Goal: Communication & Community: Answer question/provide support

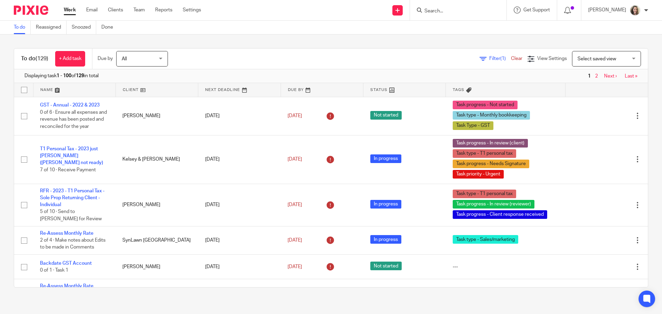
click at [467, 9] on input "Search" at bounding box center [455, 11] width 62 height 6
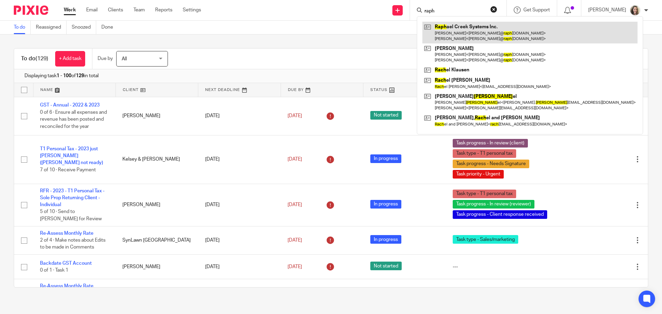
type input "raph"
click at [482, 31] on link at bounding box center [530, 32] width 215 height 21
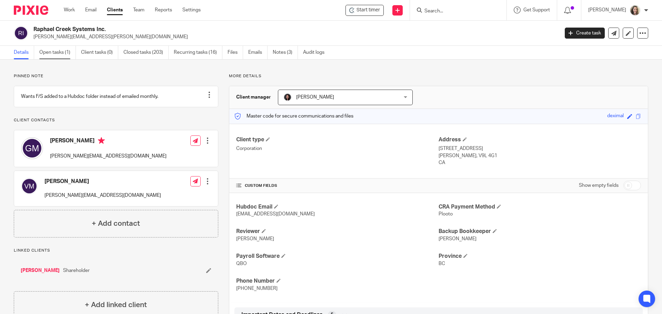
click at [50, 53] on link "Open tasks (1)" at bounding box center [57, 52] width 37 height 13
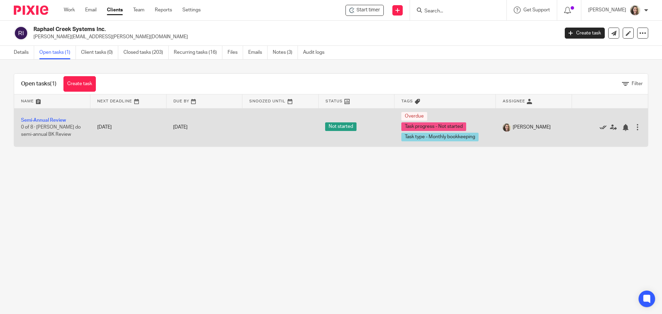
click at [600, 127] on icon at bounding box center [603, 127] width 7 height 7
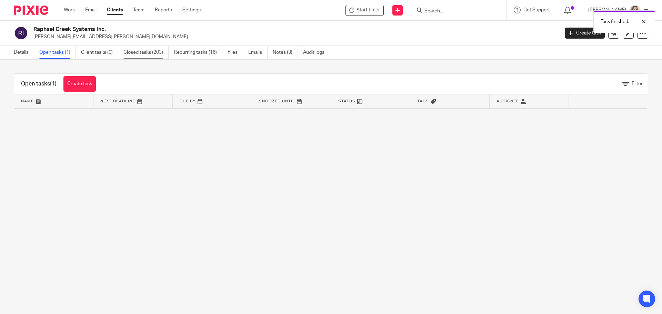
click at [145, 52] on link "Closed tasks (203)" at bounding box center [146, 52] width 45 height 13
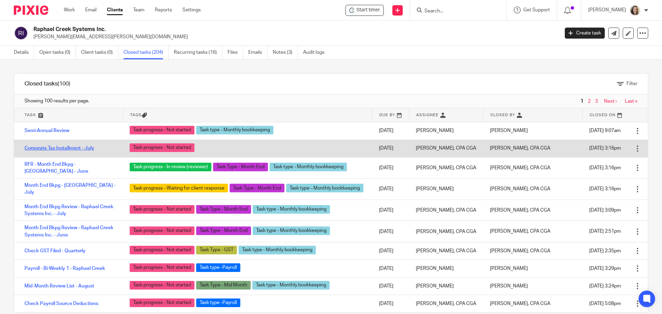
click at [69, 150] on link "Corporate Tax Installment - July" at bounding box center [59, 148] width 70 height 5
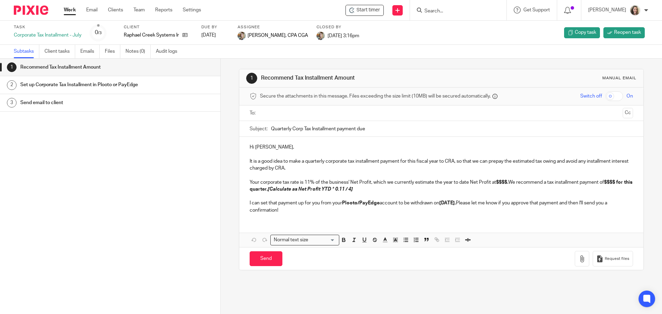
click at [40, 104] on h1 "Send email to client" at bounding box center [84, 103] width 129 height 10
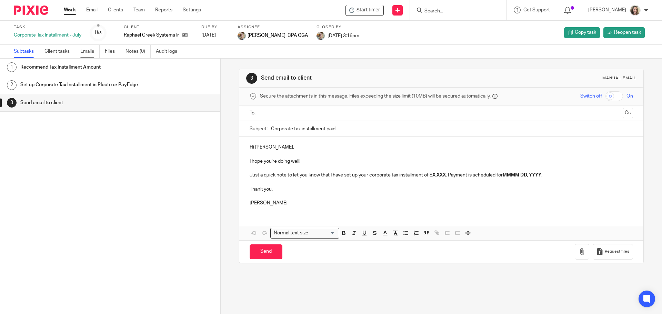
click at [87, 52] on link "Emails" at bounding box center [89, 51] width 19 height 13
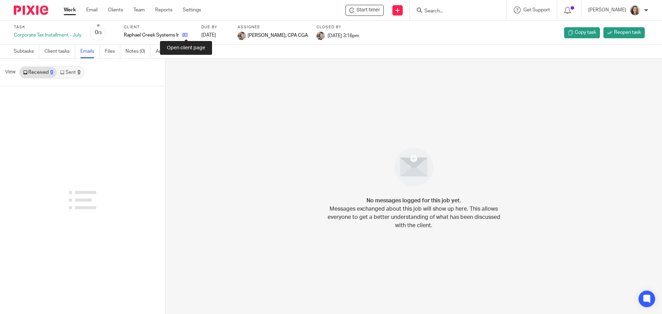
click at [187, 36] on icon at bounding box center [185, 34] width 5 height 5
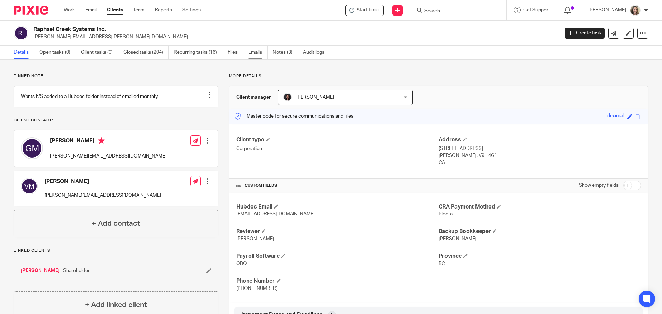
click at [259, 56] on link "Emails" at bounding box center [257, 52] width 19 height 13
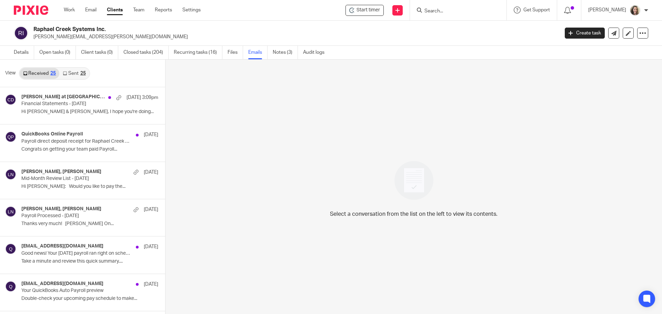
click at [80, 72] on div "25" at bounding box center [83, 73] width 6 height 5
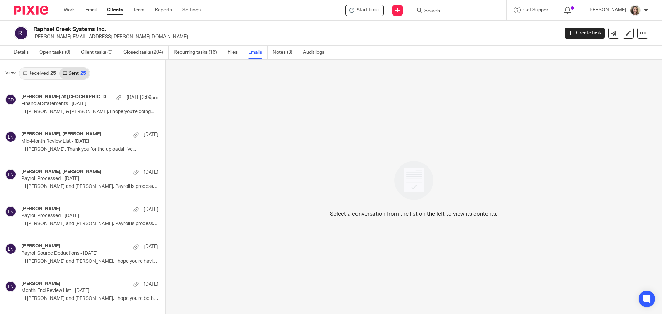
scroll to position [1, 0]
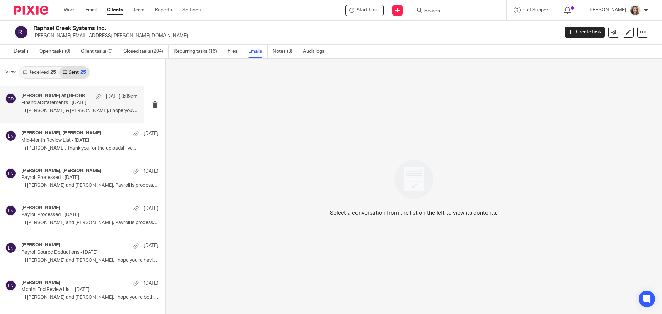
click at [74, 104] on p "Financial Statements - July 2025" at bounding box center [67, 103] width 93 height 6
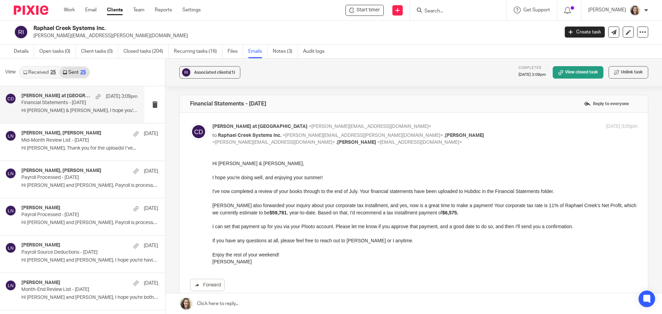
scroll to position [0, 0]
click at [463, 10] on input "Search" at bounding box center [455, 11] width 62 height 6
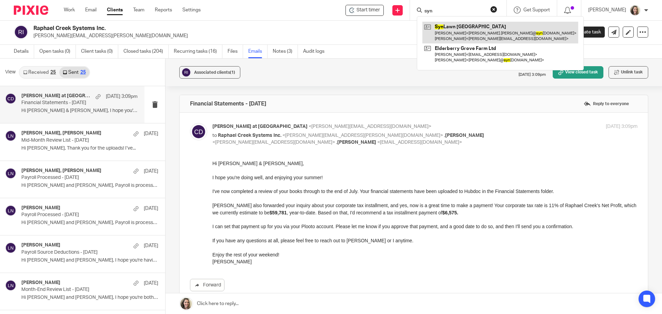
type input "syn"
click at [467, 32] on link at bounding box center [501, 32] width 156 height 21
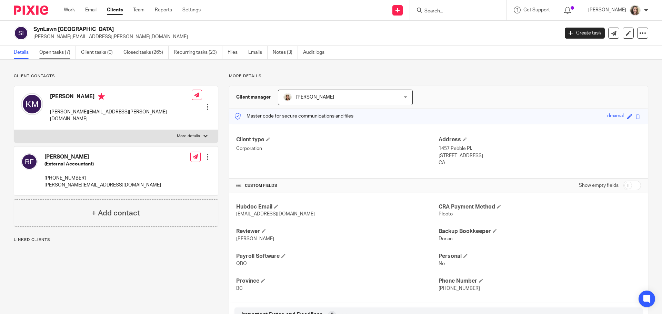
click at [43, 49] on link "Open tasks (7)" at bounding box center [57, 52] width 37 height 13
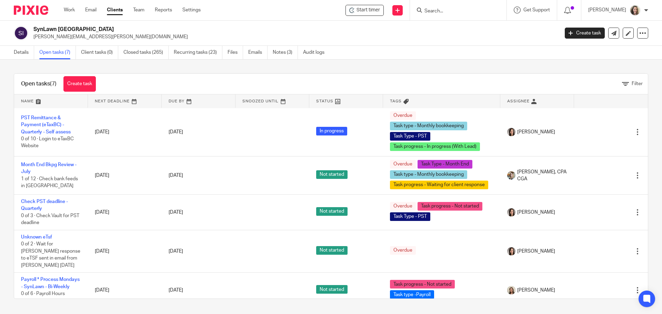
scroll to position [95, 0]
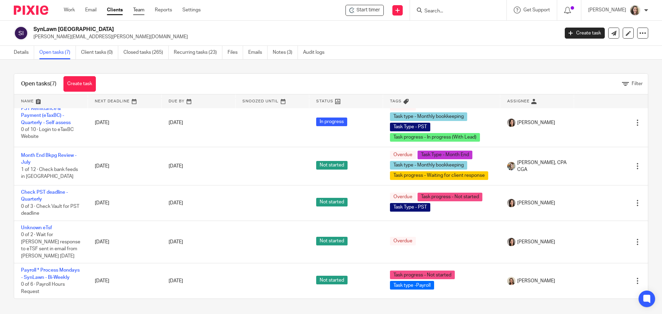
click at [142, 9] on link "Team" at bounding box center [138, 10] width 11 height 7
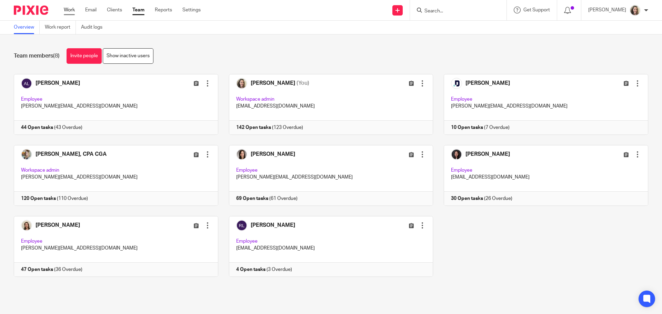
click at [66, 10] on link "Work" at bounding box center [69, 10] width 11 height 7
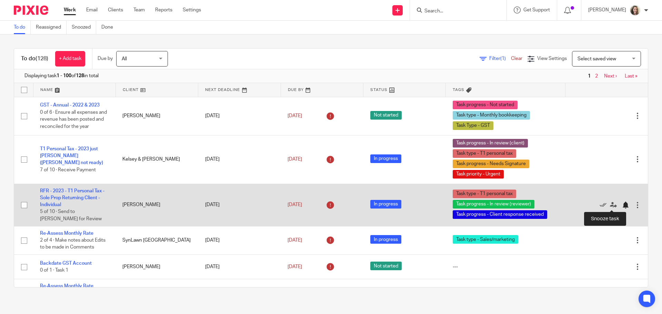
click at [622, 206] on div at bounding box center [625, 205] width 7 height 7
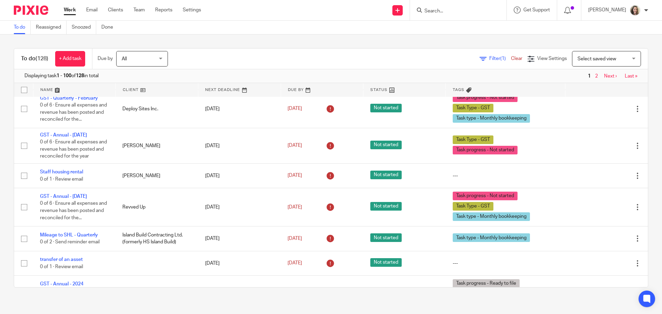
scroll to position [1035, 0]
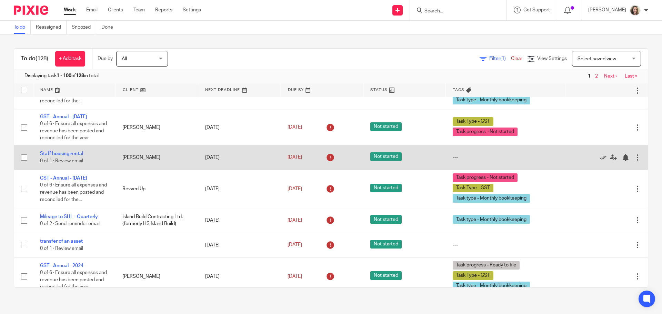
drag, startPoint x: 588, startPoint y: 215, endPoint x: 543, endPoint y: 216, distance: 44.5
click at [600, 161] on icon at bounding box center [603, 157] width 7 height 7
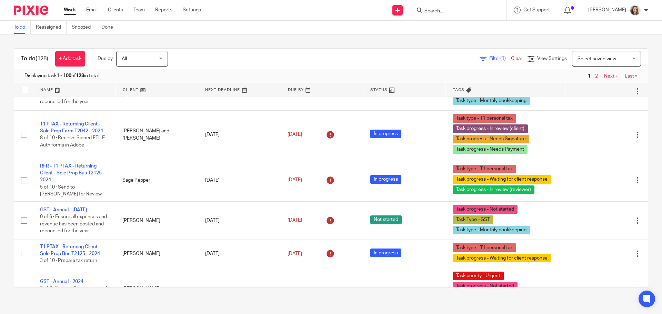
scroll to position [1725, 0]
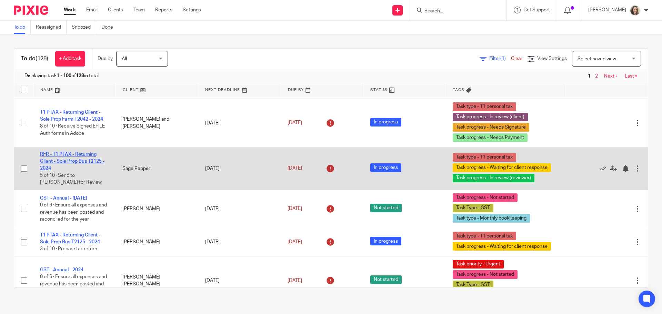
click at [77, 171] on link "RFR - T1 PTAX - Returning Client - Sole Prop Bus T2125 - 2024" at bounding box center [72, 161] width 65 height 19
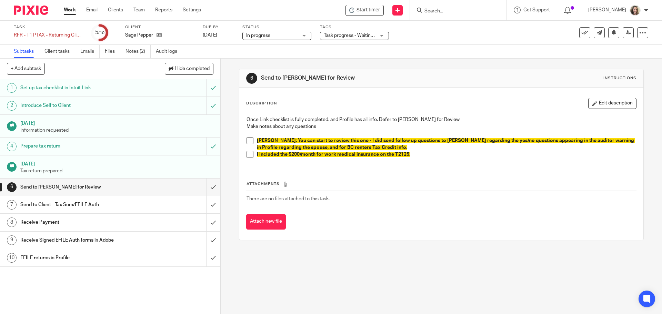
click at [368, 39] on span "Task progress - Waiting for client response + 2" at bounding box center [350, 35] width 52 height 7
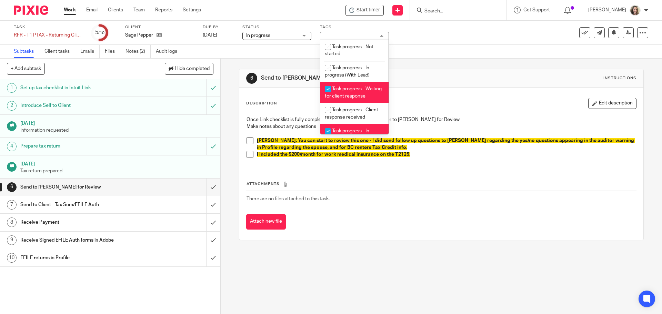
click at [352, 94] on span "Task progress - Waiting for client response" at bounding box center [353, 93] width 57 height 12
checkbox input "false"
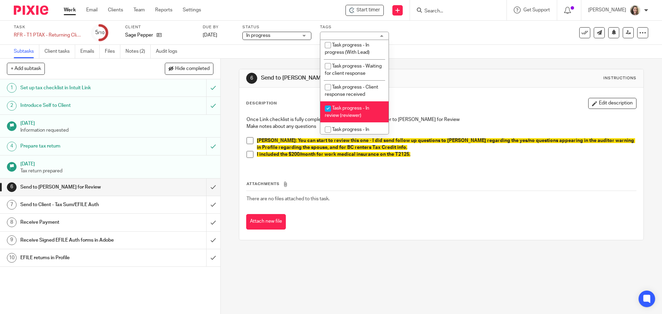
scroll to position [35, 0]
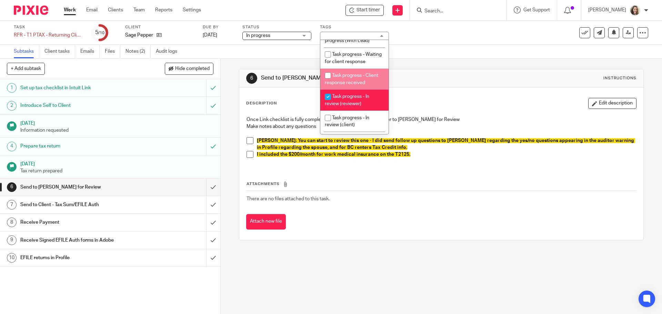
click at [349, 86] on li "Task progress - Client response received" at bounding box center [355, 79] width 68 height 21
checkbox input "true"
click at [352, 99] on li "Task progress - In review (reviewer)" at bounding box center [355, 100] width 68 height 21
checkbox input "false"
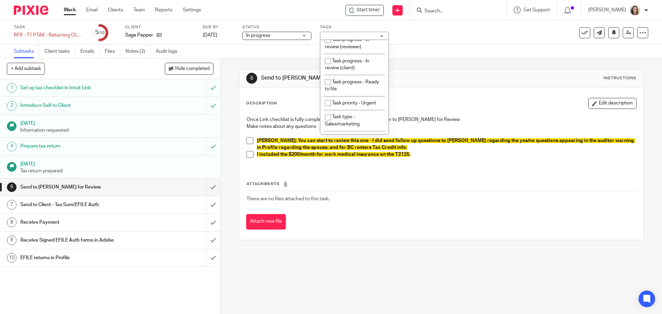
scroll to position [104, 0]
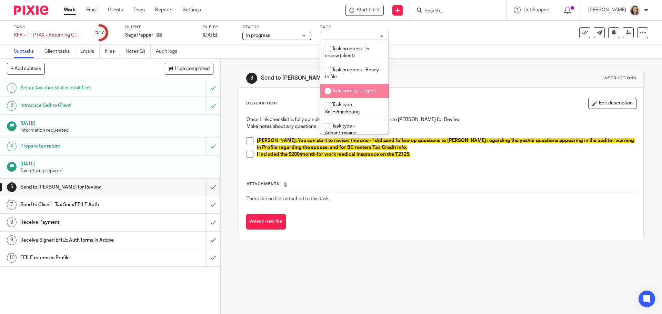
click at [352, 93] on span "Task priority - Urgent" at bounding box center [354, 91] width 44 height 5
checkbox input "true"
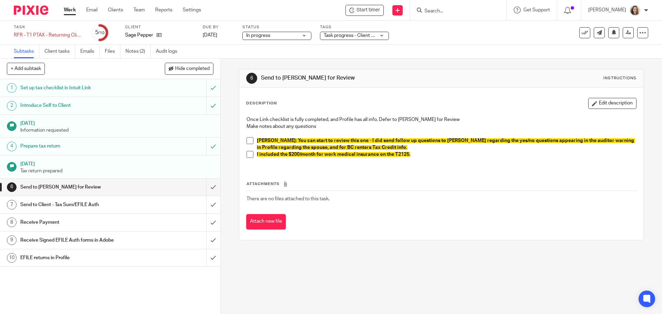
click at [472, 34] on div "Task RFR - T1 PTAX - Returning Client - Sole Prop Bus T2125 - 2024 Save RFR - T…" at bounding box center [278, 32] width 529 height 17
drag, startPoint x: 607, startPoint y: 103, endPoint x: 572, endPoint y: 96, distance: 35.6
click at [607, 102] on button "Edit description" at bounding box center [613, 103] width 48 height 11
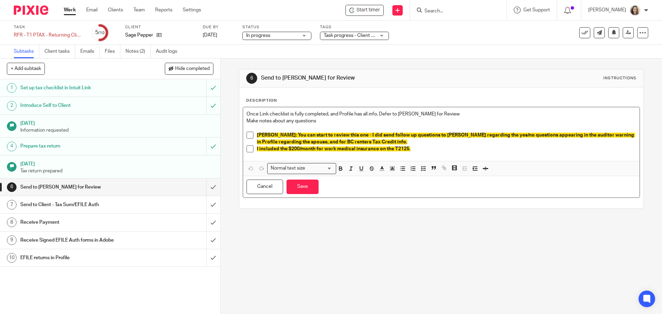
click at [247, 111] on p "Once Link checklist is fully completed, and Profile has all info, Defer to Alic…" at bounding box center [442, 114] width 390 height 7
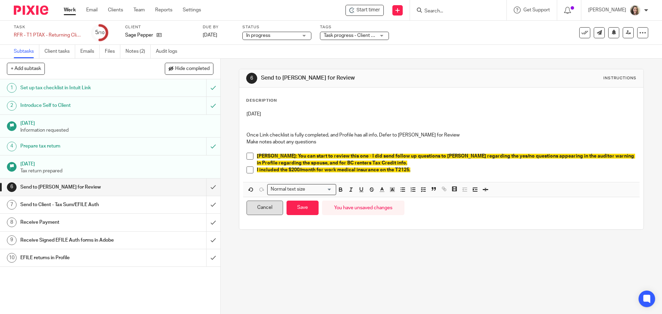
click at [260, 208] on button "Cancel" at bounding box center [265, 208] width 37 height 15
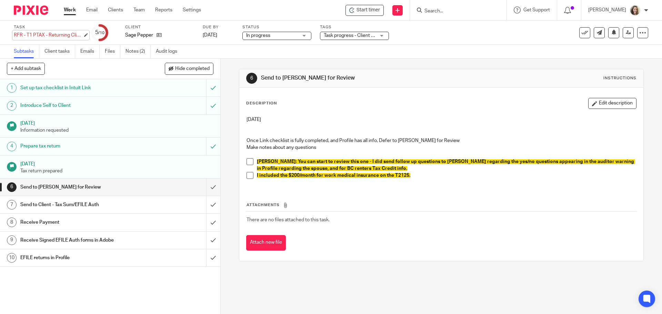
click at [25, 36] on div "RFR - T1 PTAX - Returning Client - Sole Prop Bus T2125 - 2024 Save RFR - T1 PTA…" at bounding box center [48, 35] width 69 height 7
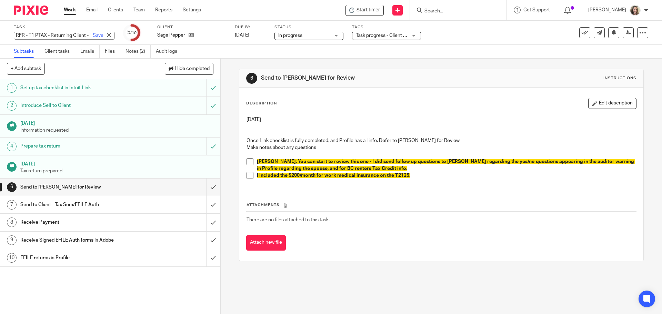
click at [29, 35] on input "RFR - T1 PTAX - Returning Client - Sole Prop Bus T2125 - 2024" at bounding box center [64, 36] width 101 height 8
click at [30, 36] on input "RFR - T1 PTAX - Returning Client - Sole Prop Bus T2125 - 2024" at bounding box center [64, 36] width 101 height 8
type input "T1 PTAX - Returning Client - Sole Prop Bus T2125 - 2024"
click at [93, 37] on link "Save" at bounding box center [98, 35] width 11 height 7
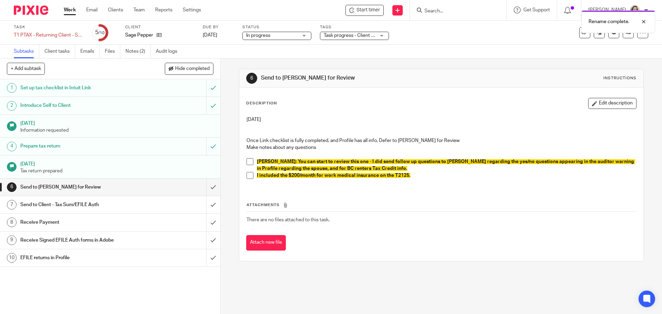
click at [608, 99] on button "Edit description" at bounding box center [613, 103] width 48 height 11
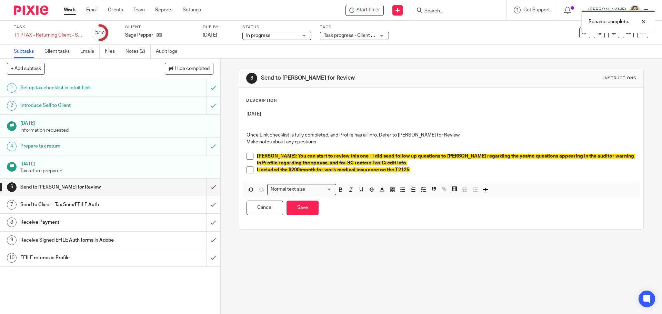
click at [344, 117] on p "Aug 25" at bounding box center [442, 114] width 390 height 7
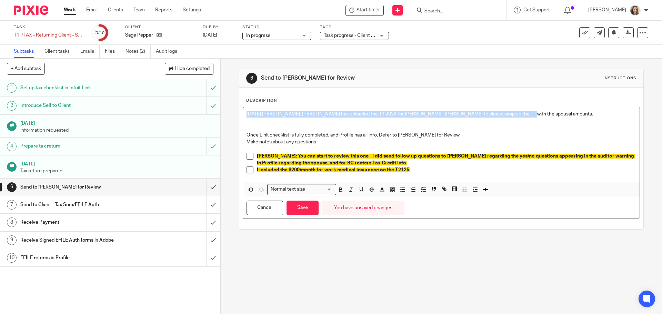
drag, startPoint x: 530, startPoint y: 110, endPoint x: 231, endPoint y: 115, distance: 298.5
click at [231, 115] on div "6 Send to Alicia for Review Instructions Description Aug 25 2025 Alicia: Sage h…" at bounding box center [442, 187] width 442 height 256
click at [339, 190] on icon "button" at bounding box center [340, 191] width 3 height 2
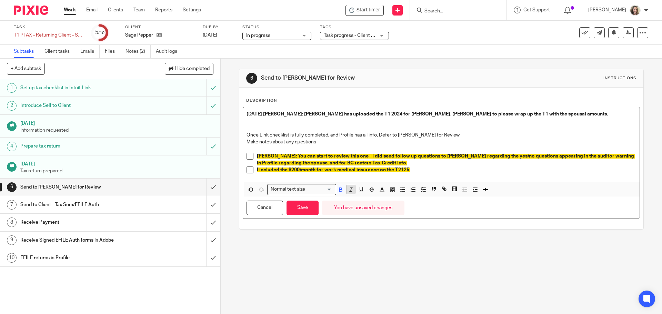
click at [347, 192] on button "button" at bounding box center [351, 189] width 9 height 9
click at [536, 116] on p "Aug 25 2025 Alicia: Sage has uploaded the T1 2024 for Kendra. Morgan to please …" at bounding box center [442, 114] width 390 height 7
click at [535, 113] on p "Aug 25 2025 Alicia: Sage has uploaded the T1 2024 for Kendra. Morgan to please …" at bounding box center [442, 114] width 390 height 7
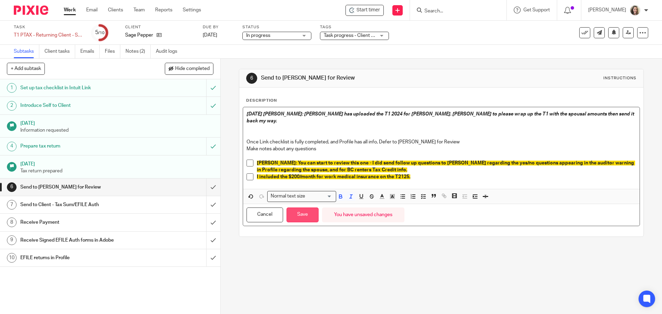
click at [308, 209] on button "Save" at bounding box center [303, 215] width 32 height 15
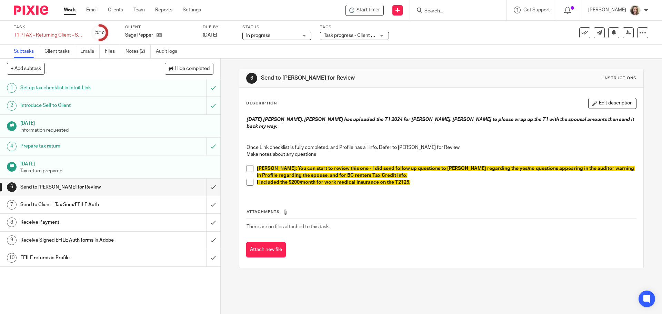
click at [581, 225] on td "There are no files attached to this task." at bounding box center [441, 227] width 390 height 17
click at [626, 32] on icon at bounding box center [628, 32] width 5 height 5
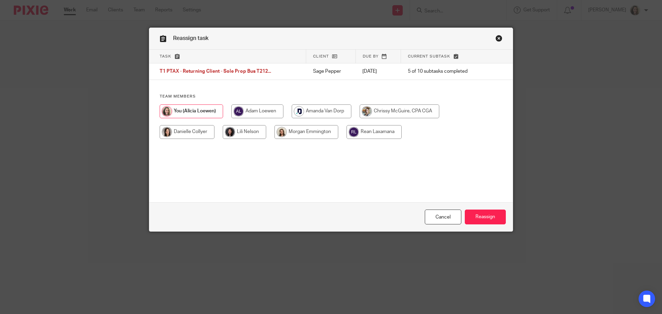
click at [297, 132] on input "radio" at bounding box center [307, 132] width 64 height 14
radio input "true"
click at [492, 215] on input "Reassign" at bounding box center [485, 217] width 41 height 15
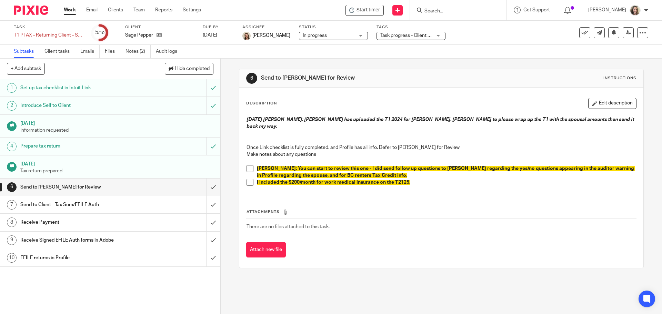
click at [605, 250] on div "Attach new file" at bounding box center [441, 250] width 390 height 16
click at [476, 10] on input "Search" at bounding box center [455, 11] width 62 height 6
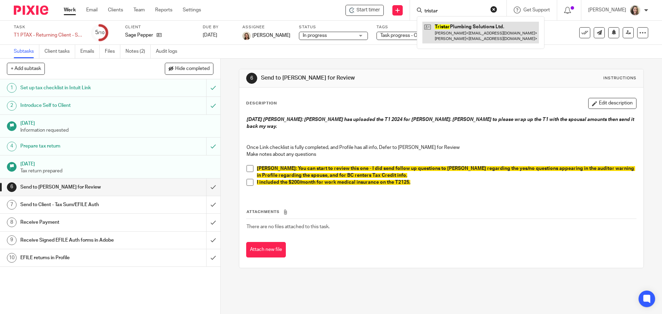
type input "tristar"
click at [488, 36] on link at bounding box center [481, 32] width 117 height 21
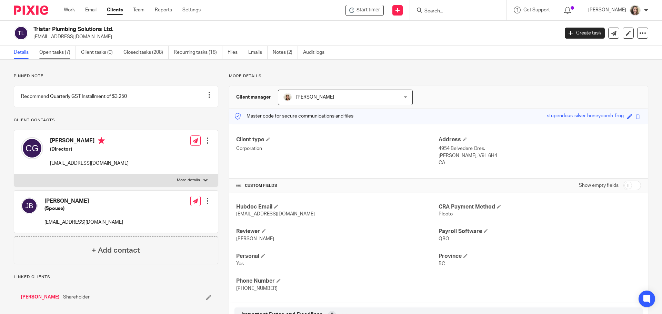
click at [59, 51] on link "Open tasks (7)" at bounding box center [57, 52] width 37 height 13
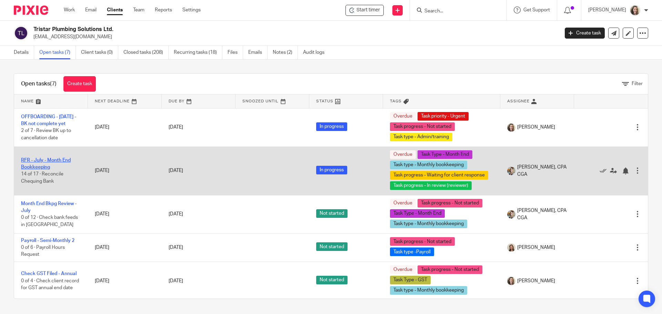
click at [54, 159] on link "RFR - July - Month End Bookkeeping" at bounding box center [46, 164] width 50 height 12
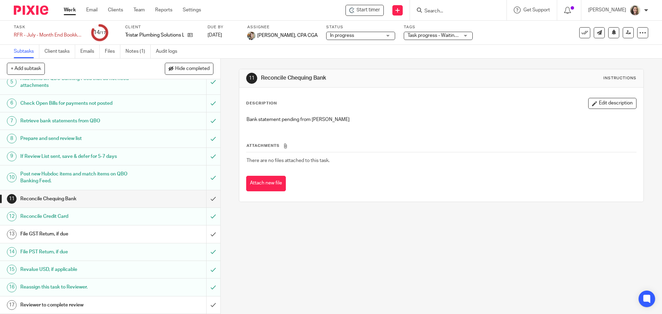
scroll to position [95, 0]
click at [191, 35] on icon at bounding box center [190, 34] width 5 height 5
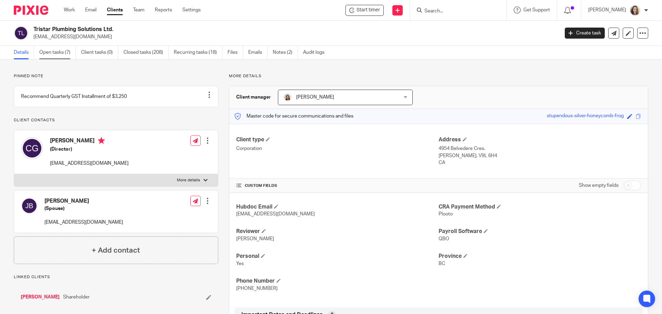
click at [56, 52] on link "Open tasks (7)" at bounding box center [57, 52] width 37 height 13
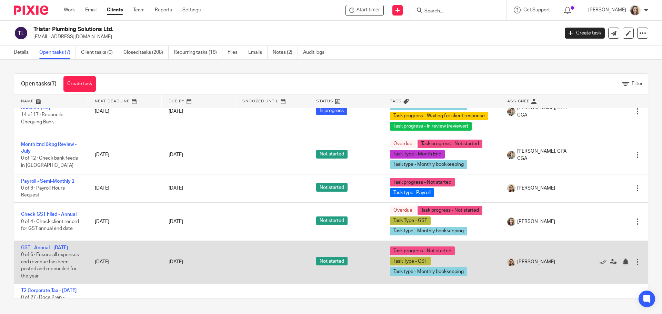
scroll to position [25, 0]
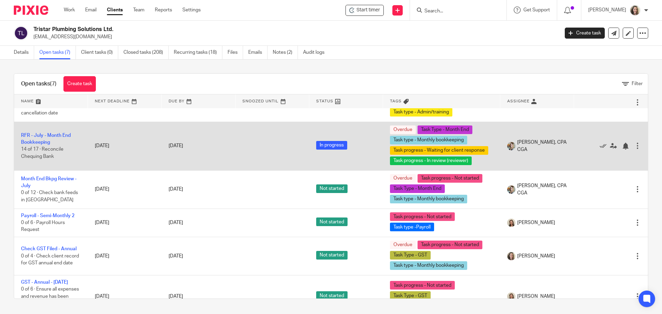
drag, startPoint x: 588, startPoint y: 147, endPoint x: 573, endPoint y: 147, distance: 15.2
click at [600, 147] on icon at bounding box center [603, 146] width 7 height 7
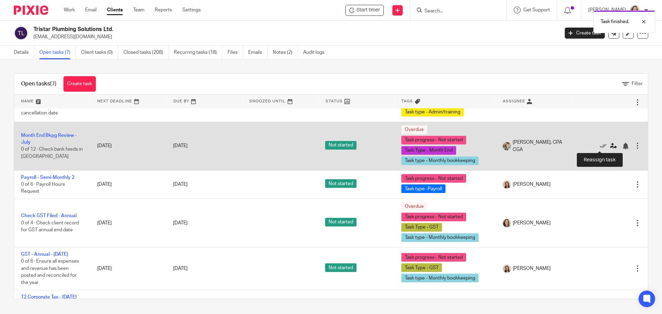
click at [610, 148] on icon at bounding box center [613, 146] width 7 height 7
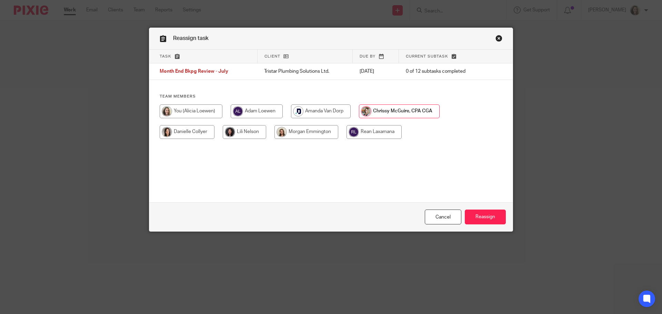
click at [204, 110] on input "radio" at bounding box center [191, 112] width 63 height 14
radio input "true"
click at [489, 217] on input "Reassign" at bounding box center [485, 217] width 41 height 15
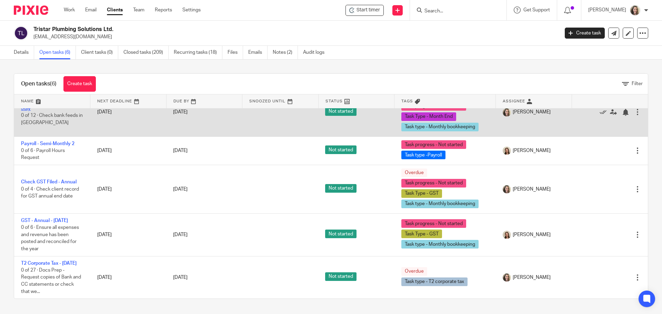
scroll to position [66, 0]
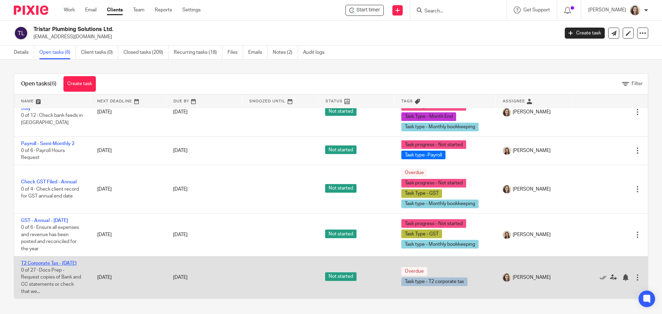
drag, startPoint x: 47, startPoint y: 255, endPoint x: 54, endPoint y: 256, distance: 6.9
click at [48, 261] on link "T2 Corporate Tax - [DATE]" at bounding box center [49, 263] width 56 height 5
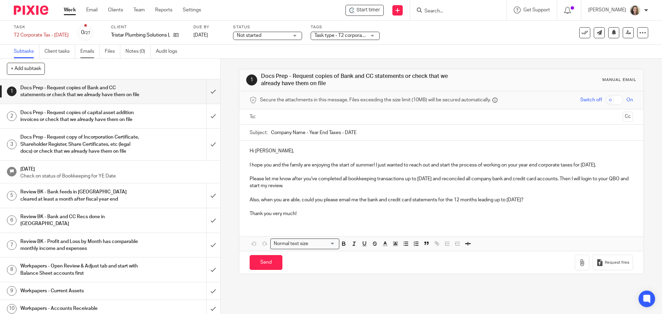
click at [91, 54] on link "Emails" at bounding box center [89, 51] width 19 height 13
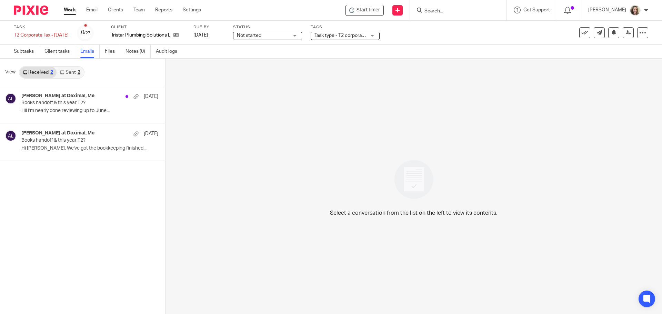
click at [73, 71] on link "Sent 2" at bounding box center [70, 72] width 27 height 11
click at [68, 102] on p "Books handoff & this year T2?" at bounding box center [67, 103] width 93 height 6
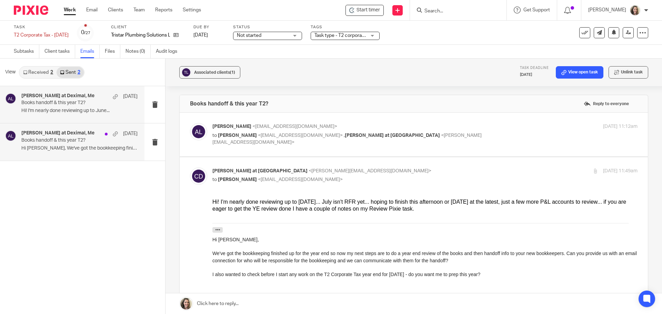
click at [44, 142] on p "Books handoff & this year T2?" at bounding box center [67, 141] width 93 height 6
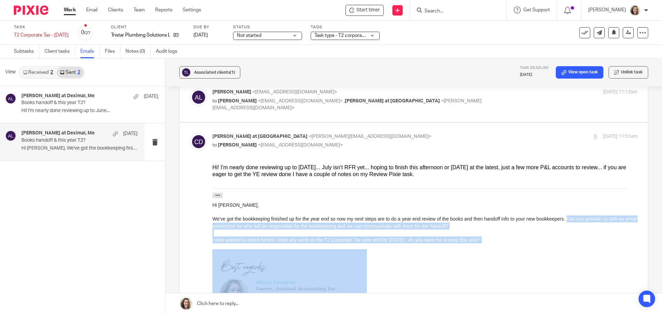
drag, startPoint x: 511, startPoint y: 246, endPoint x: 569, endPoint y: 219, distance: 63.3
click at [569, 219] on div "Hi Colin, We've got the bookkeeping finished up for the year end so now my next…" at bounding box center [425, 264] width 425 height 126
copy div "Can you provide us with an email connection for who will be responsible for the…"
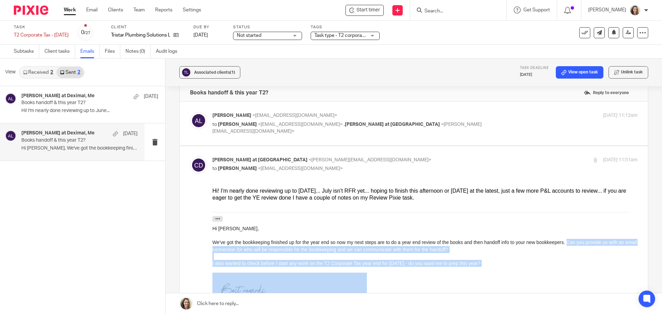
scroll to position [0, 0]
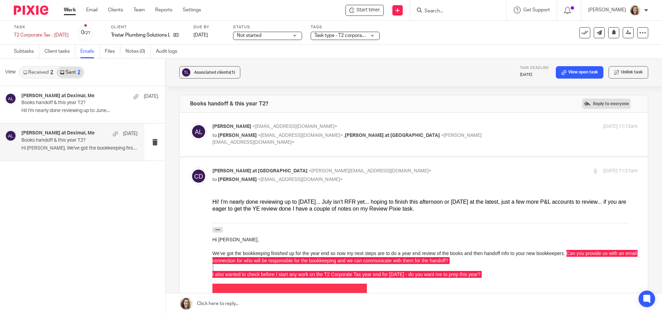
click at [595, 104] on label "Reply to everyone" at bounding box center [606, 104] width 49 height 10
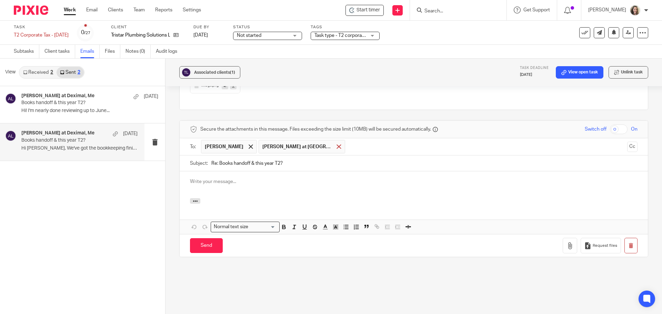
click at [337, 145] on span at bounding box center [339, 147] width 4 height 4
drag, startPoint x: 258, startPoint y: 181, endPoint x: 255, endPoint y: 178, distance: 3.7
click at [257, 180] on div at bounding box center [414, 184] width 469 height 27
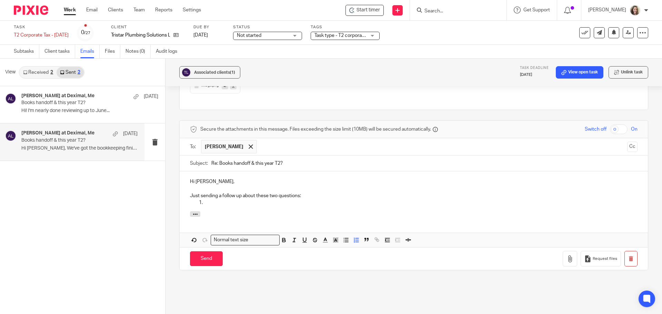
scroll to position [274, 0]
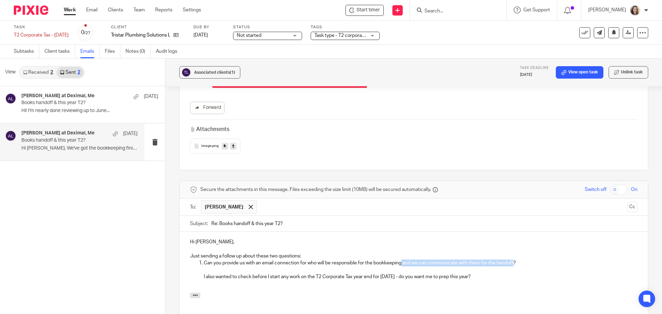
drag, startPoint x: 402, startPoint y: 256, endPoint x: 515, endPoint y: 256, distance: 112.5
click at [515, 260] on p "Can you provide us with an email connection for who will be responsible for the…" at bounding box center [421, 263] width 434 height 7
click at [527, 260] on p "Can you provide us with an email connection for who will be responsible for the…" at bounding box center [421, 263] width 434 height 7
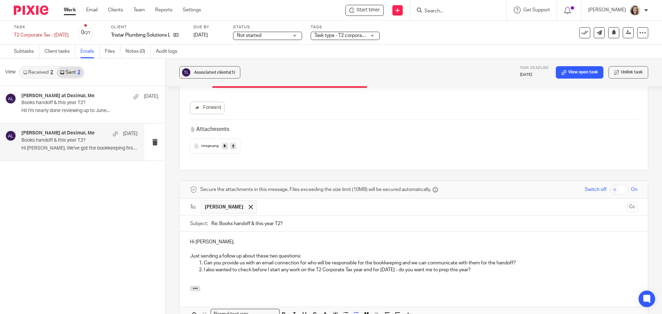
click at [505, 267] on p "I also wanted to check before I start any work on the T2 Corporate Tax year end…" at bounding box center [421, 270] width 434 height 7
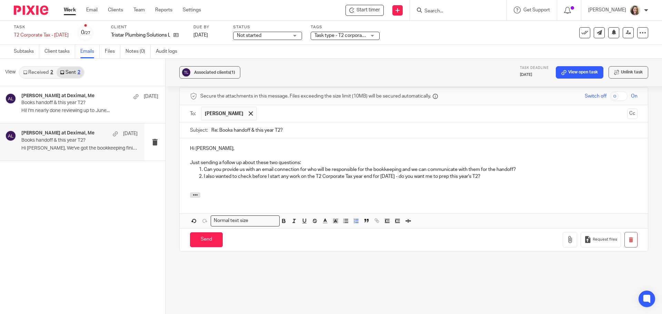
scroll to position [378, 0]
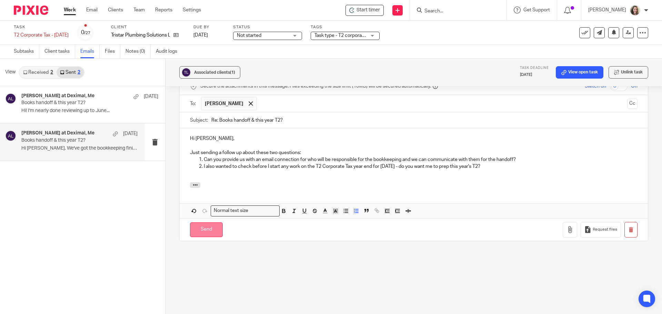
click at [198, 225] on input "Send" at bounding box center [206, 230] width 33 height 15
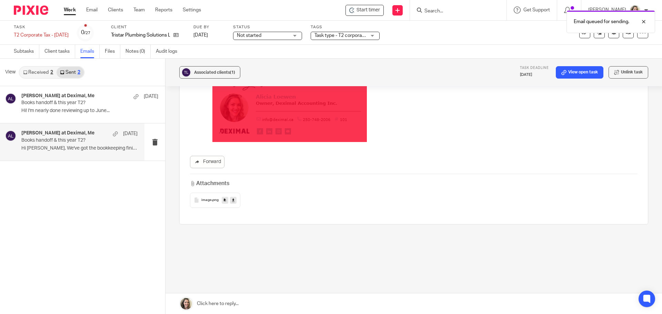
scroll to position [214, 0]
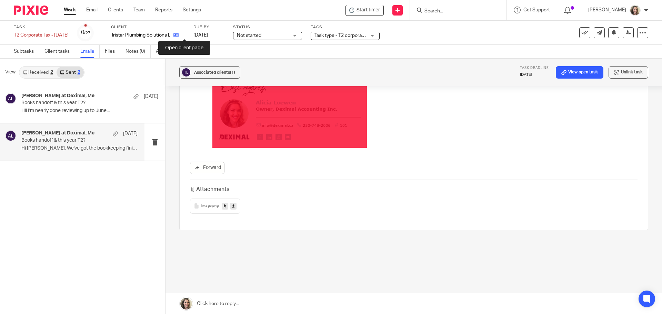
click at [179, 35] on icon at bounding box center [176, 34] width 5 height 5
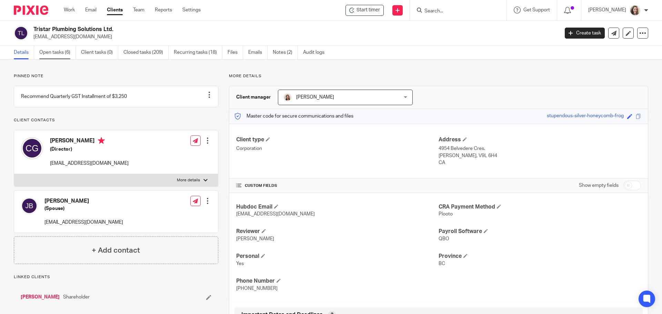
click at [58, 53] on link "Open tasks (6)" at bounding box center [57, 52] width 37 height 13
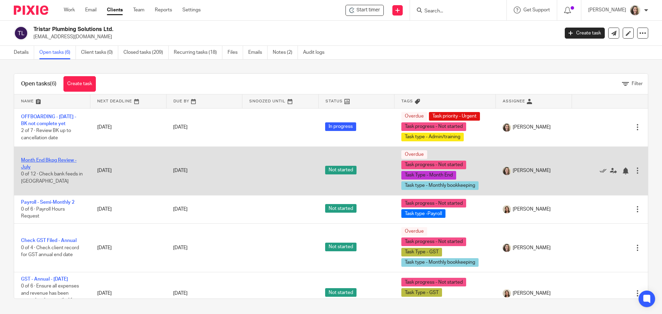
click at [52, 160] on link "Month End Bkpg Review - July" at bounding box center [49, 164] width 56 height 12
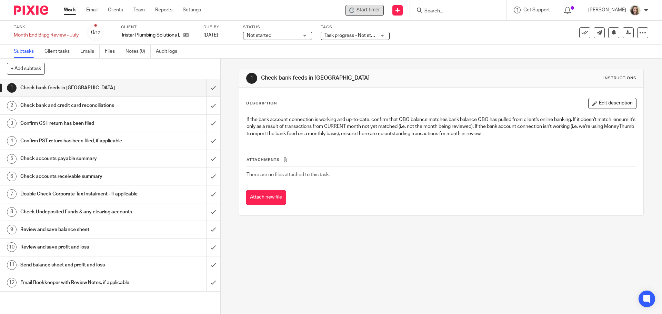
click at [378, 12] on span "Start timer" at bounding box center [368, 10] width 23 height 7
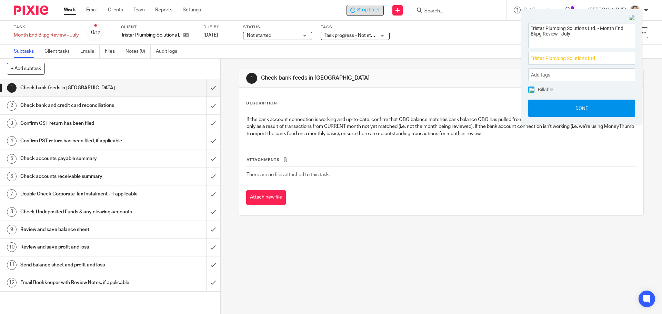
click at [578, 107] on button "Done" at bounding box center [582, 108] width 107 height 17
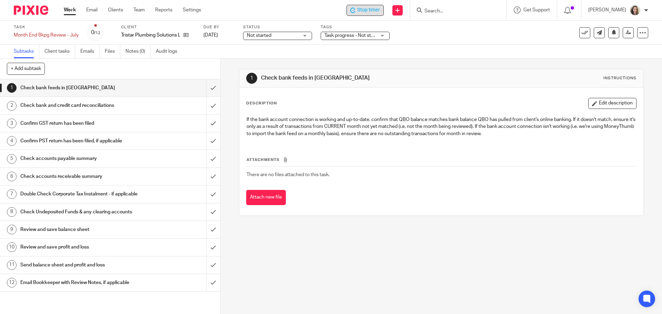
drag, startPoint x: 68, startPoint y: 271, endPoint x: 89, endPoint y: 276, distance: 21.5
click at [68, 270] on h1 "Send balance sheet and profit and loss" at bounding box center [79, 265] width 119 height 10
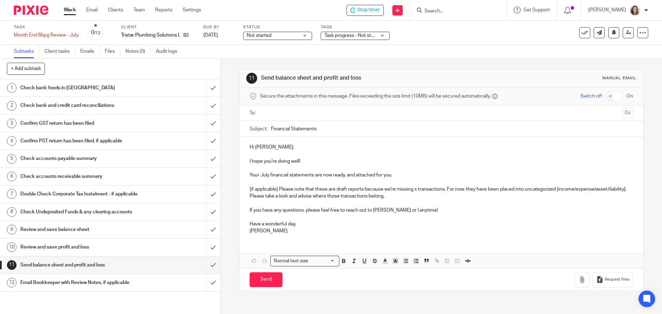
click at [327, 111] on input "text" at bounding box center [441, 113] width 357 height 8
click at [352, 129] on input "Financial Statements" at bounding box center [452, 131] width 362 height 16
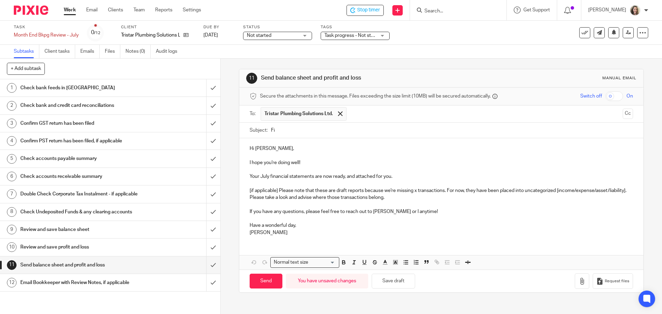
type input "F"
type input "Tristar - Financial stmts to July 31 2025"
click at [320, 162] on p "I hope you're doing well!" at bounding box center [441, 162] width 383 height 7
click at [335, 214] on p "If you have any questions, please feel free to reach out to Morgan Emmington or…" at bounding box center [441, 211] width 383 height 7
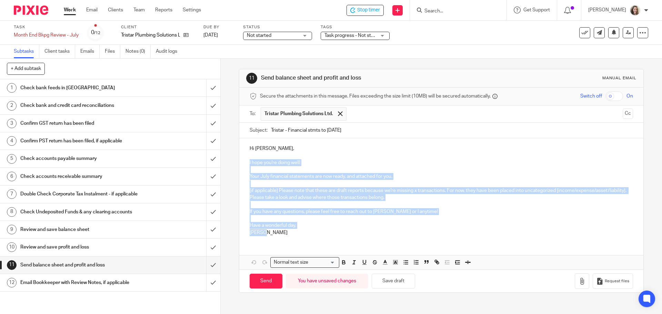
drag, startPoint x: 273, startPoint y: 236, endPoint x: 221, endPoint y: 160, distance: 91.7
click at [221, 160] on div "11 Send balance sheet and profit and loss Manual email Secure the attachments i…" at bounding box center [442, 187] width 442 height 256
paste div
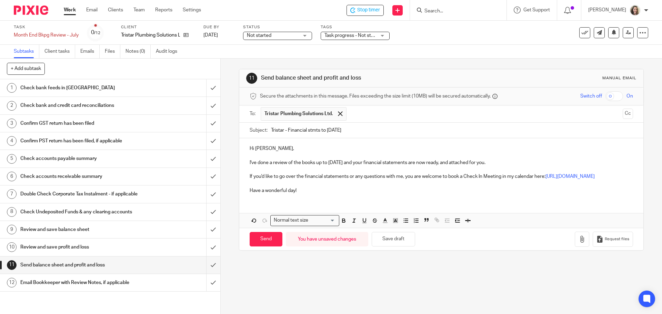
click at [345, 164] on p "I've done a review of the books up to July 31 and your financial statements are…" at bounding box center [441, 162] width 383 height 7
click at [377, 161] on p "I've done a review of the books up to July 31 2025 and your financial statement…" at bounding box center [441, 162] width 383 height 7
click at [335, 193] on p "Have a wonderful day!" at bounding box center [441, 190] width 383 height 7
click at [579, 239] on icon "button" at bounding box center [582, 239] width 7 height 7
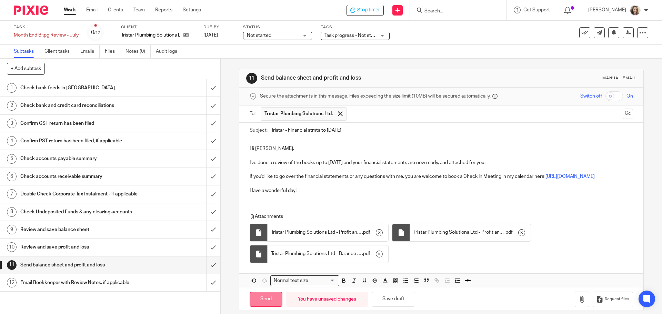
click at [265, 300] on input "Send" at bounding box center [266, 299] width 33 height 15
type input "Sent"
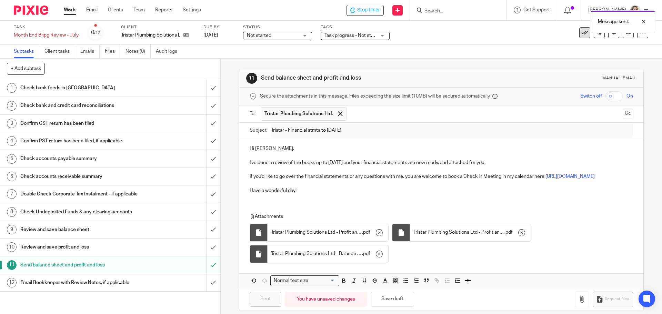
click at [582, 34] on icon at bounding box center [585, 32] width 7 height 7
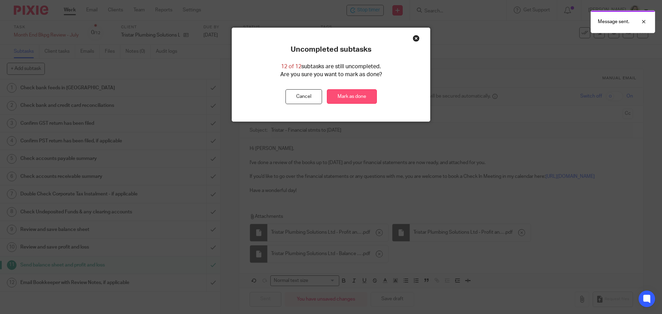
click at [364, 93] on link "Mark as done" at bounding box center [352, 96] width 50 height 15
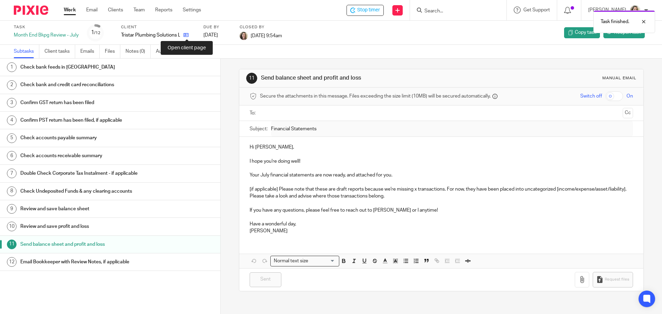
click at [186, 35] on icon at bounding box center [186, 34] width 5 height 5
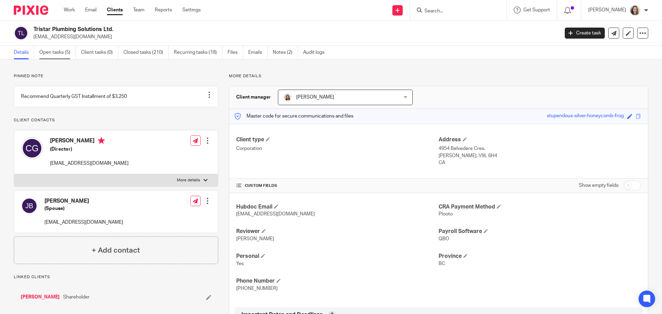
click at [60, 50] on link "Open tasks (5)" at bounding box center [57, 52] width 37 height 13
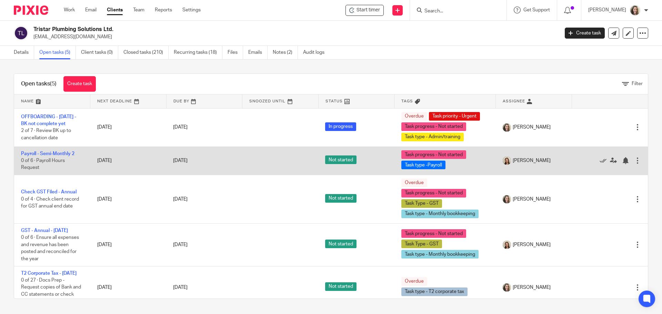
scroll to position [17, 0]
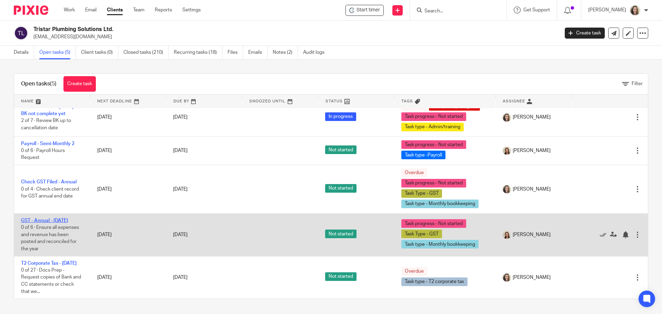
click at [43, 218] on link "GST - Annual - [DATE]" at bounding box center [44, 220] width 47 height 5
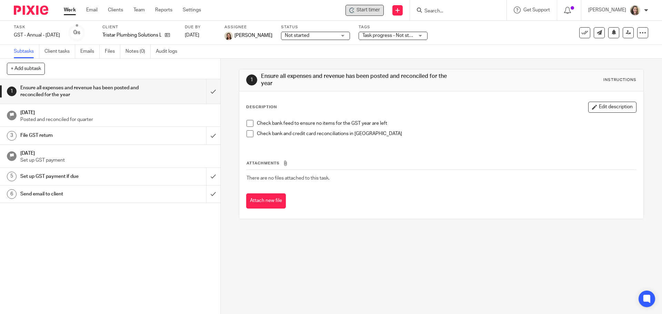
click at [378, 10] on span "Start timer" at bounding box center [368, 10] width 23 height 7
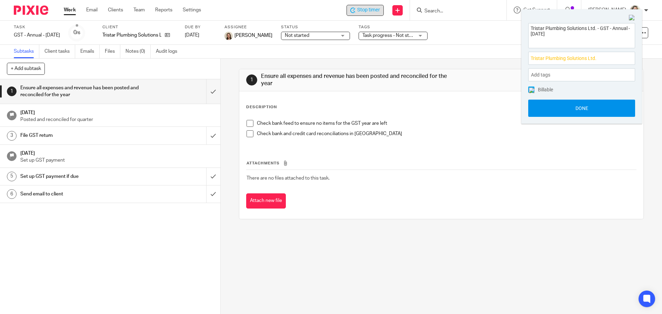
click at [597, 108] on button "Done" at bounding box center [582, 108] width 107 height 17
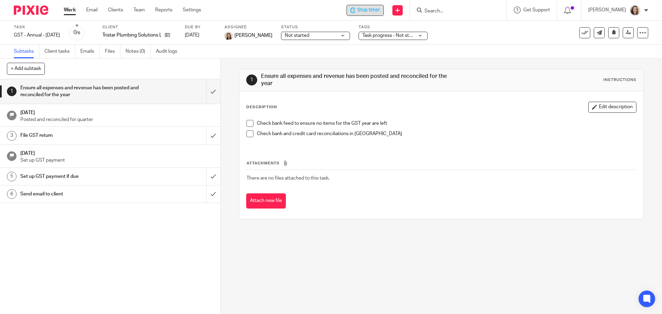
click at [41, 195] on h1 "Send email to client" at bounding box center [79, 194] width 119 height 10
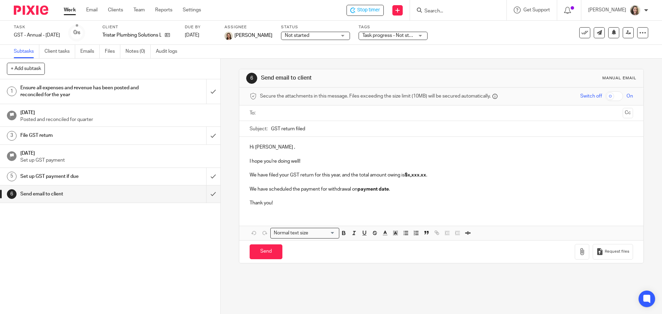
click at [285, 112] on input "text" at bounding box center [441, 113] width 357 height 8
click at [324, 132] on input "GST return filed" at bounding box center [452, 131] width 362 height 16
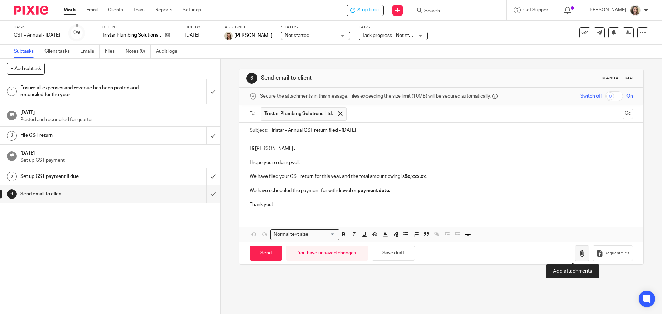
type input "Tristar - Annual GST return filed - July 31 2025"
click at [579, 257] on icon "button" at bounding box center [582, 253] width 7 height 7
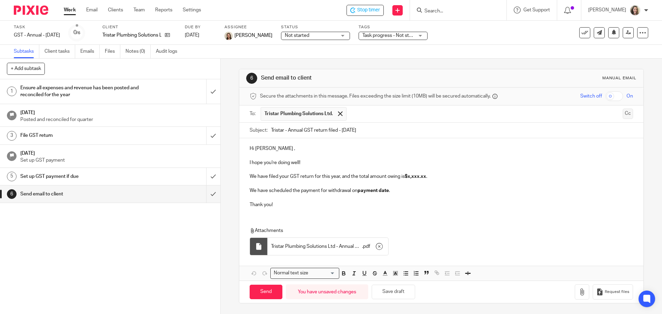
click at [623, 115] on button "Cc" at bounding box center [628, 114] width 10 height 10
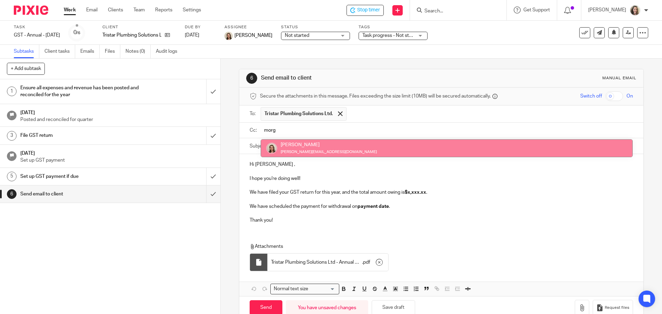
type input "morg"
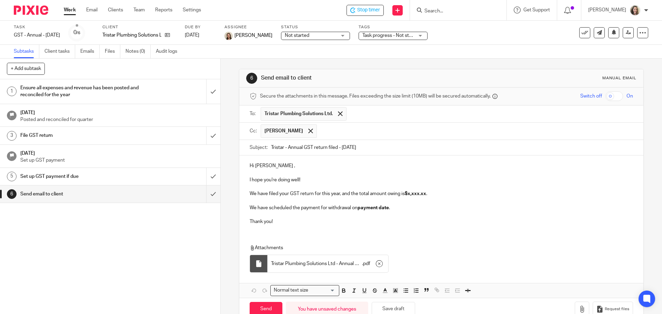
click at [426, 194] on p "We have filed your GST return for this year, and the total amount owing is $x,x…" at bounding box center [441, 193] width 383 height 7
drag, startPoint x: 426, startPoint y: 194, endPoint x: 427, endPoint y: 199, distance: 5.6
click at [426, 194] on p "We have filed your GST return for this year, and the total amount owing is $x,x…" at bounding box center [441, 193] width 383 height 7
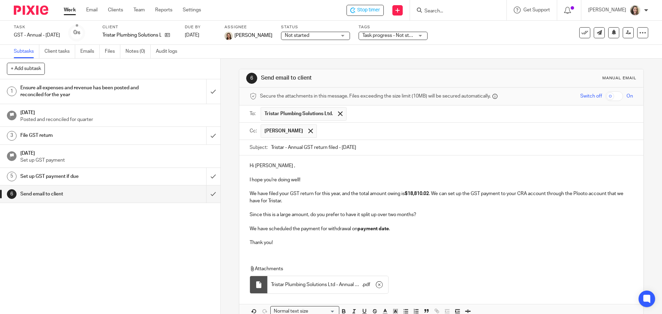
click at [445, 195] on p "We have filed your GST return for this year, and the total amount owing is $18,…" at bounding box center [441, 197] width 383 height 14
click at [428, 215] on p "Since this is a large amount, do you prefer to have it split up over two months?" at bounding box center [441, 214] width 383 height 7
click at [406, 237] on p at bounding box center [441, 236] width 383 height 7
click at [405, 230] on p "We have scheduled the payment for withdrawal on payment date ." at bounding box center [441, 229] width 383 height 7
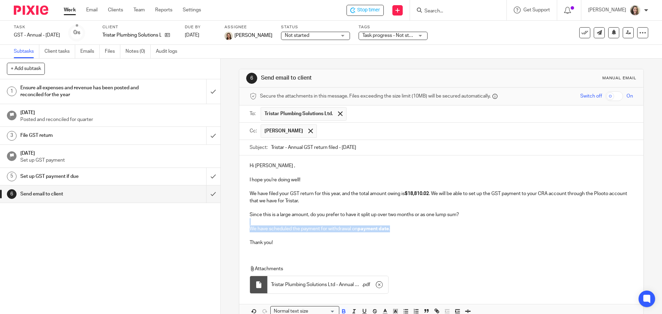
drag, startPoint x: 413, startPoint y: 229, endPoint x: 239, endPoint y: 225, distance: 174.3
click at [239, 225] on div "Hi Colin , I hope you're doing well! We have filed your GST return for this yea…" at bounding box center [441, 204] width 404 height 96
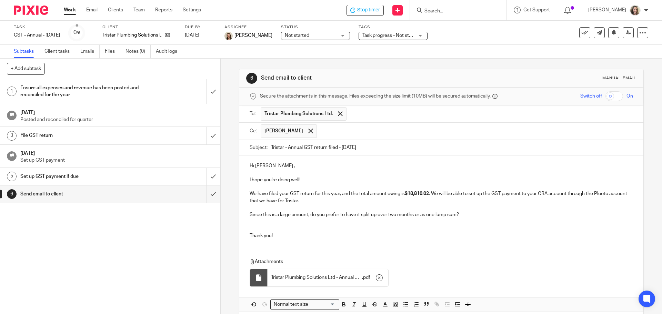
click at [509, 215] on p "Since this is a large amount, do you prefer to have it split up over two months…" at bounding box center [441, 214] width 383 height 7
click at [504, 215] on p "Since this is a large amount, do you prefer to have it split up over two months…" at bounding box center [441, 214] width 383 height 7
click at [395, 215] on p "Since this is a large amount, do you prefer to have it split up over two months…" at bounding box center [441, 214] width 383 height 7
drag, startPoint x: 432, startPoint y: 193, endPoint x: 446, endPoint y: 205, distance: 18.6
click at [432, 193] on p "We have filed your GST return for this year, and the total amount owing is $18,…" at bounding box center [441, 197] width 383 height 14
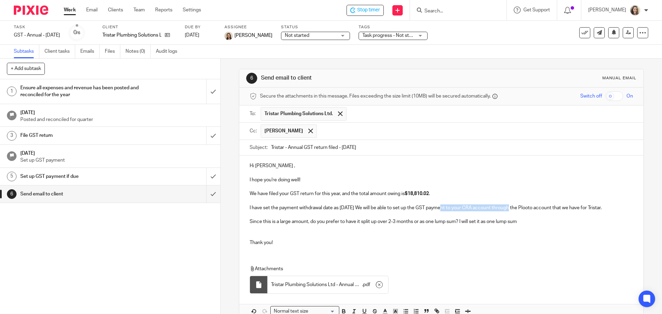
drag, startPoint x: 509, startPoint y: 209, endPoint x: 438, endPoint y: 206, distance: 70.8
click at [438, 206] on p "I have set the payment withdrawal date as Sept 10, 2025 We will be able to set …" at bounding box center [441, 208] width 383 height 7
click at [446, 211] on p "I have set the payment withdrawal date as Sept 10, 2025 We will be able to set …" at bounding box center [441, 208] width 383 height 7
drag, startPoint x: 468, startPoint y: 209, endPoint x: 372, endPoint y: 208, distance: 96.3
click at [372, 208] on p "I have set the payment withdrawal date as Sept 10, 2025 We will be able to set …" at bounding box center [441, 208] width 383 height 7
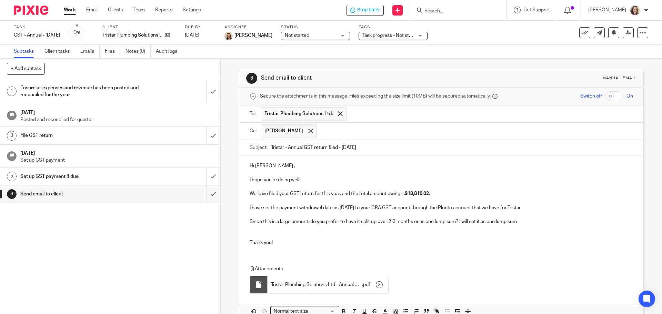
drag, startPoint x: 540, startPoint y: 223, endPoint x: 246, endPoint y: 223, distance: 294.3
click at [246, 223] on div "Hi Colin , I hope you're doing well! We have filed your GST return for this yea…" at bounding box center [441, 204] width 404 height 96
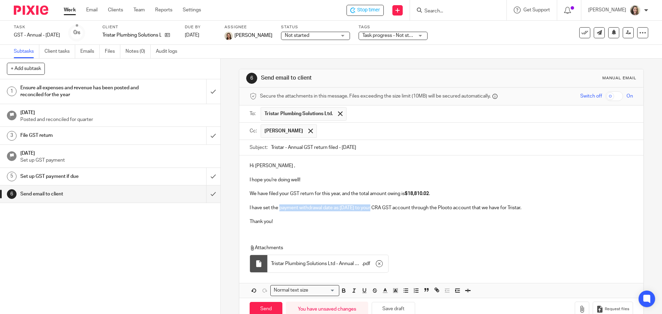
drag, startPoint x: 370, startPoint y: 208, endPoint x: 278, endPoint y: 208, distance: 92.1
click at [278, 208] on p "I have set the payment withdrawal date as Sept 10, 2025 to your CRA GST account…" at bounding box center [441, 208] width 383 height 7
click at [343, 289] on icon "button" at bounding box center [344, 291] width 6 height 6
click at [291, 221] on p "Thank you!" at bounding box center [441, 221] width 383 height 7
click at [561, 211] on p "I have set the payment withdrawal date as Sept 10, 2025 to your CRA GST account…" at bounding box center [441, 208] width 383 height 7
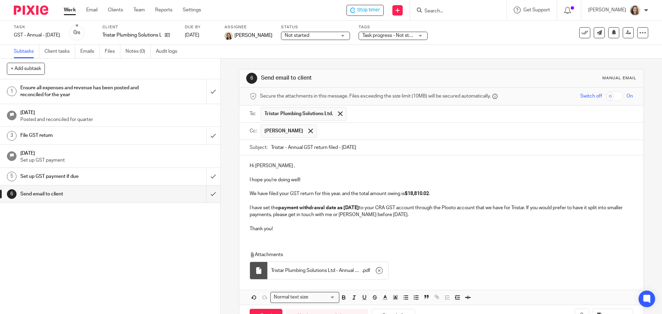
click at [291, 228] on p "Thank you!" at bounding box center [441, 229] width 383 height 7
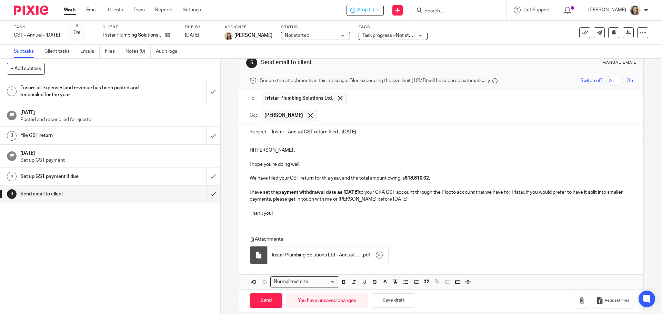
scroll to position [24, 0]
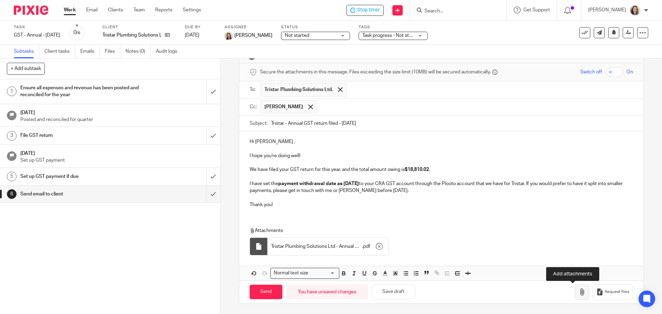
click at [579, 292] on icon "button" at bounding box center [582, 292] width 7 height 7
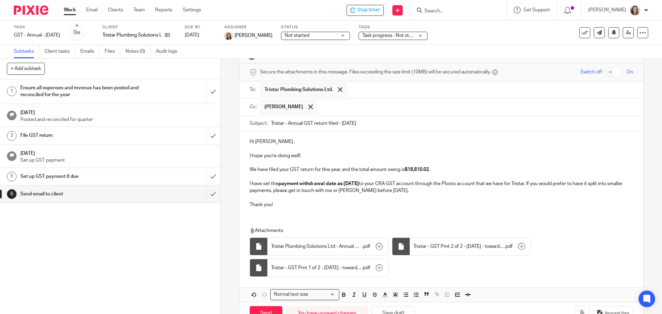
click at [313, 155] on p "I hope you're doing well!" at bounding box center [441, 155] width 383 height 7
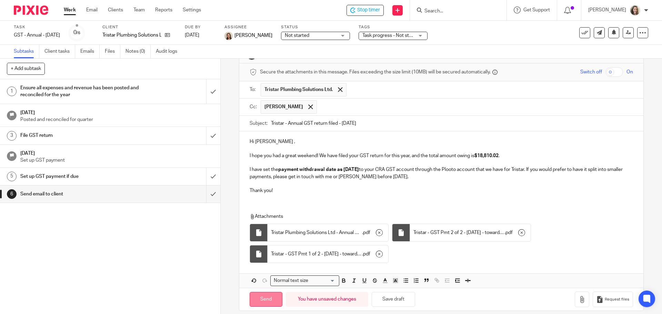
click at [264, 298] on input "Send" at bounding box center [266, 299] width 33 height 15
type input "Sent"
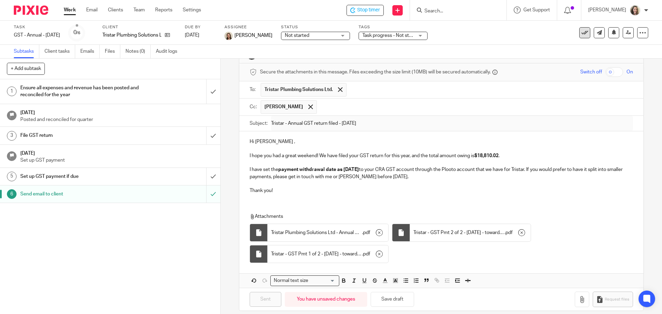
click at [582, 33] on icon at bounding box center [585, 32] width 7 height 7
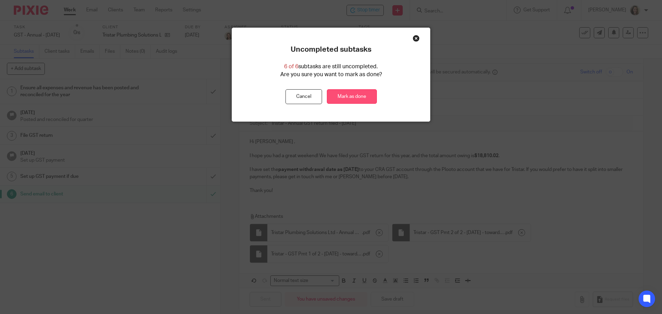
drag, startPoint x: 345, startPoint y: 96, endPoint x: 336, endPoint y: 100, distance: 9.4
click at [345, 96] on link "Mark as done" at bounding box center [352, 96] width 50 height 15
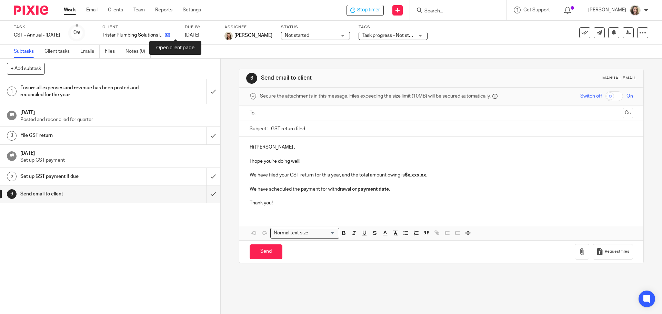
click at [170, 35] on icon at bounding box center [167, 34] width 5 height 5
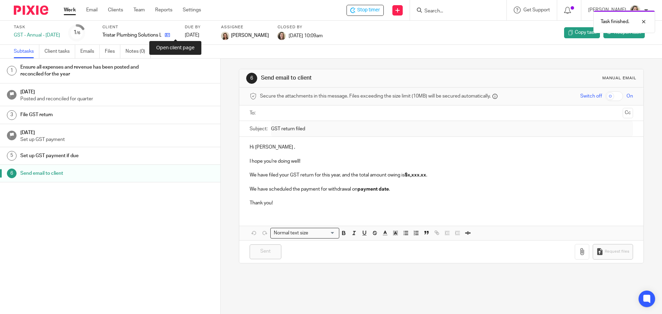
click at [170, 35] on icon at bounding box center [167, 34] width 5 height 5
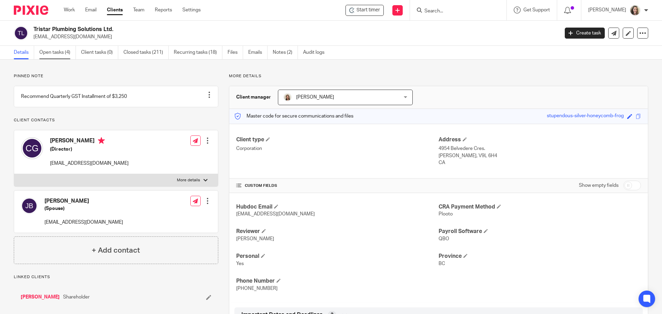
click at [56, 53] on link "Open tasks (4)" at bounding box center [57, 52] width 37 height 13
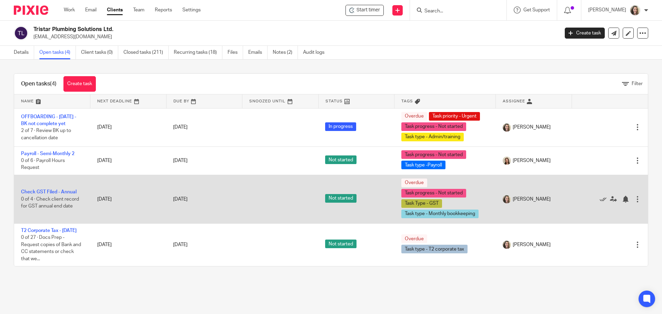
drag, startPoint x: 593, startPoint y: 199, endPoint x: 584, endPoint y: 204, distance: 10.2
click at [600, 199] on icon at bounding box center [603, 199] width 7 height 7
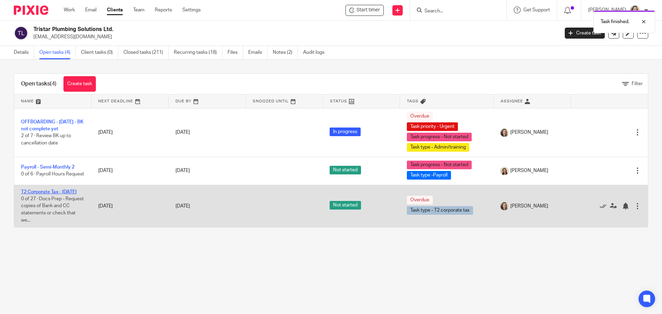
click at [42, 193] on link "T2 Corporate Tax - [DATE]" at bounding box center [49, 192] width 56 height 5
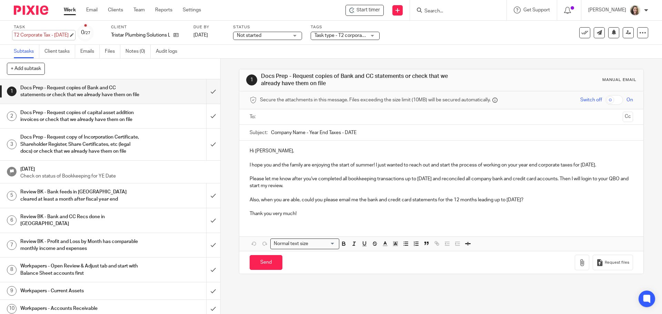
click at [42, 37] on div "T2 Corporate Tax - [DATE] Save T2 Corporate Tax - [DATE]" at bounding box center [41, 35] width 55 height 7
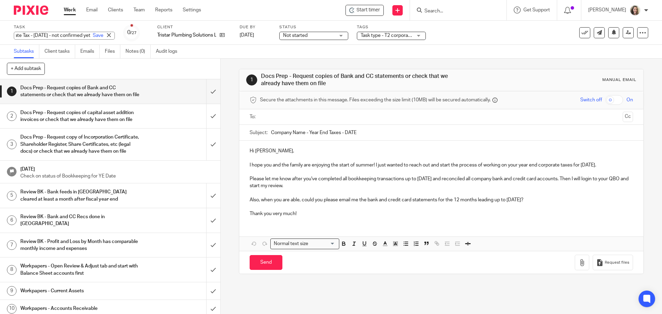
scroll to position [0, 46]
type input "T2 Corporate Tax - [DATE] - not confirmed yet"
click at [93, 36] on link "Save" at bounding box center [98, 35] width 11 height 7
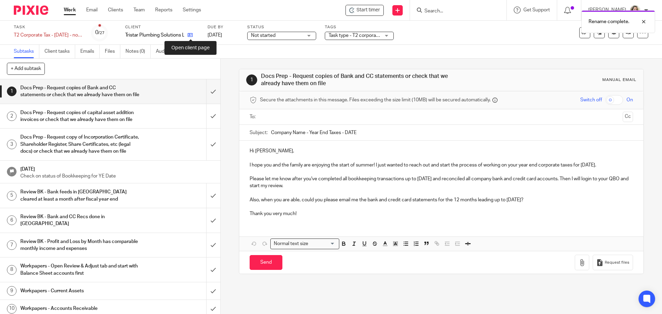
click at [190, 36] on icon at bounding box center [190, 34] width 5 height 5
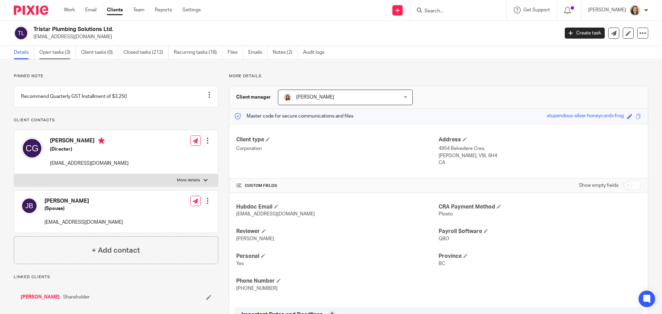
click at [52, 54] on link "Open tasks (3)" at bounding box center [57, 52] width 37 height 13
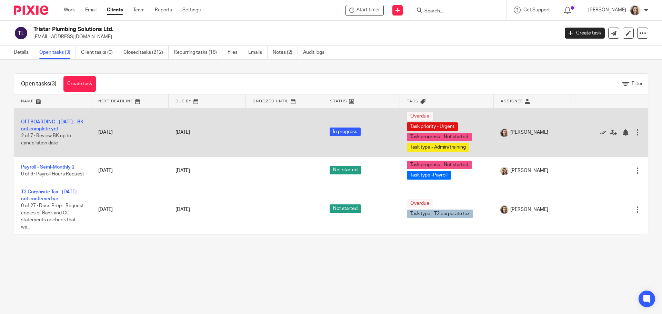
click at [47, 122] on link "OFFBOARDING - [DATE] - BK not complete yet" at bounding box center [52, 126] width 62 height 12
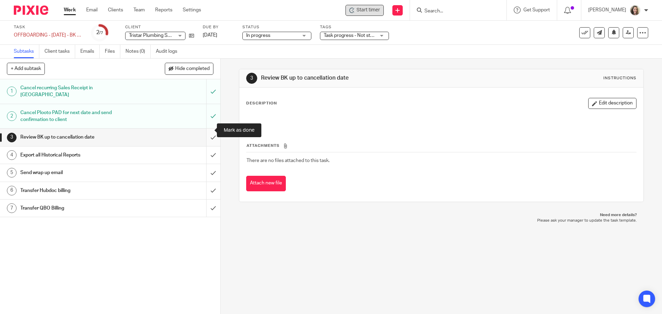
click at [207, 129] on input "submit" at bounding box center [110, 137] width 220 height 17
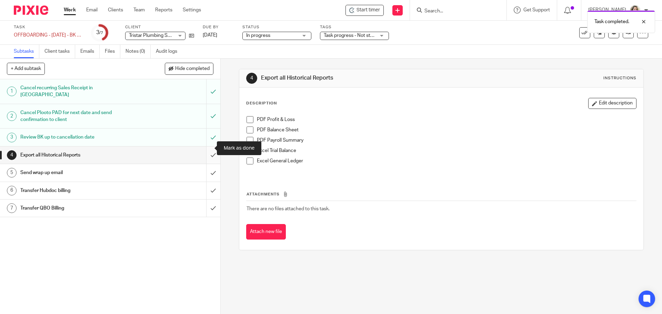
click at [205, 150] on input "submit" at bounding box center [110, 155] width 220 height 17
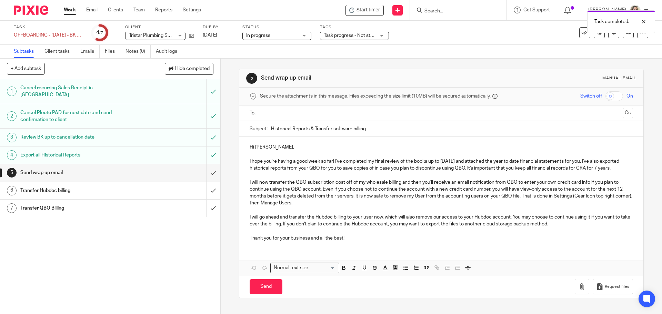
click at [343, 110] on input "text" at bounding box center [441, 113] width 357 height 8
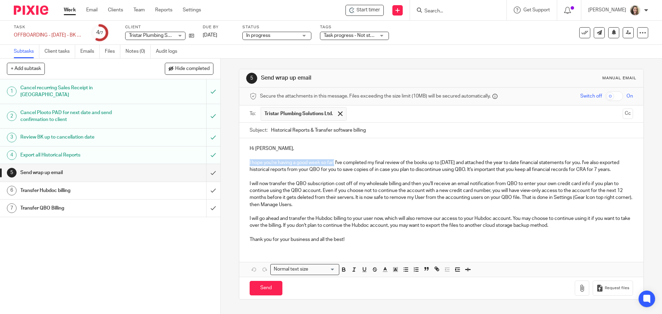
drag, startPoint x: 334, startPoint y: 163, endPoint x: 244, endPoint y: 166, distance: 90.1
click at [244, 166] on div "Hi Colin, I hope you're having a good week so far! I've completed my final revi…" at bounding box center [441, 193] width 404 height 110
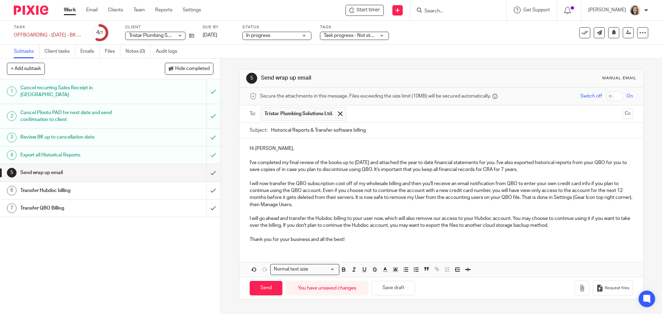
drag, startPoint x: 313, startPoint y: 130, endPoint x: 258, endPoint y: 128, distance: 55.2
click at [258, 128] on div "Subject: Historical Reports & Transfer software billing" at bounding box center [441, 131] width 383 height 16
type input "QBO/Hubdoc/Plooto Transfer software billing"
drag, startPoint x: 369, startPoint y: 164, endPoint x: 353, endPoint y: 166, distance: 16.7
click at [353, 166] on p "I've completed my final review of the books up to [DATE] and attached the year …" at bounding box center [441, 166] width 383 height 14
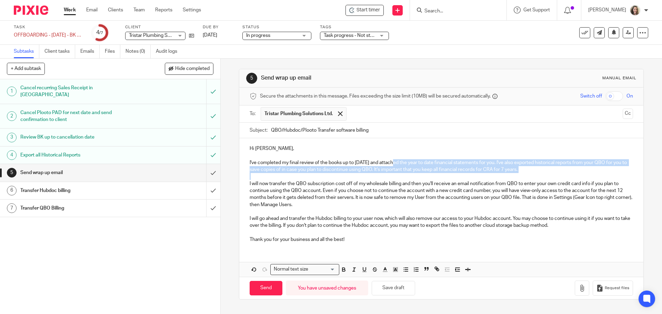
drag, startPoint x: 570, startPoint y: 174, endPoint x: 392, endPoint y: 164, distance: 178.6
click at [392, 164] on div "Hi Colin, I've completed my final review of the books up to July 31 2025 and at…" at bounding box center [441, 193] width 404 height 110
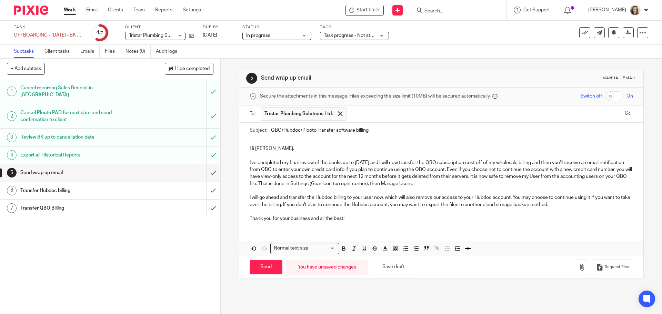
drag, startPoint x: 508, startPoint y: 177, endPoint x: 510, endPoint y: 189, distance: 11.9
click at [507, 177] on p "I've completed my final review of the books up to July 31 2025 and I will now t…" at bounding box center [441, 173] width 383 height 28
drag, startPoint x: 554, startPoint y: 183, endPoint x: 503, endPoint y: 179, distance: 50.8
click at [503, 179] on p "I've completed my final review of the books up to July 31 2025 and I will now t…" at bounding box center [441, 173] width 383 height 28
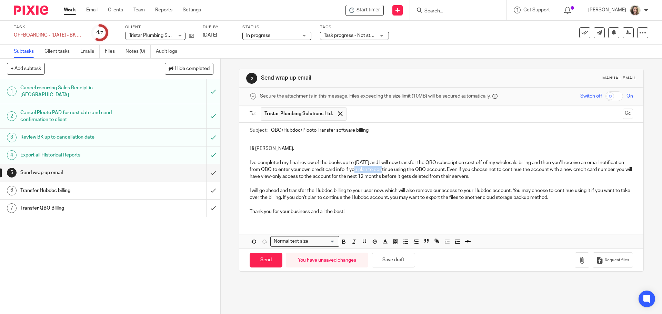
drag, startPoint x: 368, startPoint y: 171, endPoint x: 391, endPoint y: 173, distance: 22.5
click at [391, 173] on p "I've completed my final review of the books up to July 31 2025 and I will now t…" at bounding box center [441, 169] width 383 height 21
click at [491, 178] on p "I've completed my final review of the books up to July 31 2025 and I will now t…" at bounding box center [441, 169] width 383 height 21
click at [435, 191] on p "I will go ahead and transfer the Hubdoc billing to your user now, which will al…" at bounding box center [441, 194] width 383 height 14
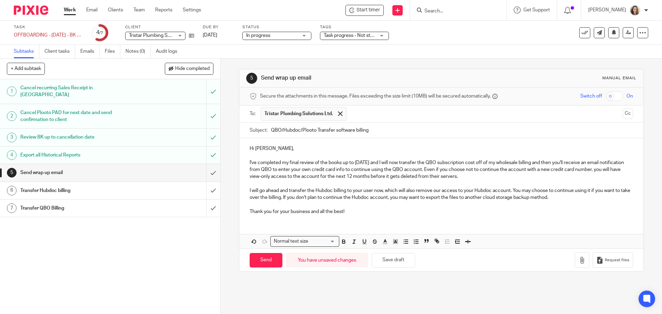
click at [571, 196] on p "I will go ahead and transfer the Hubdoc billing to your user now, which will al…" at bounding box center [441, 194] width 383 height 14
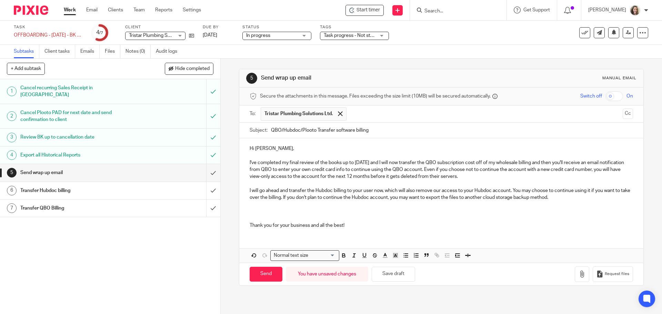
click at [309, 225] on p "Thank you for your business and all the best!" at bounding box center [441, 225] width 383 height 7
click at [273, 207] on p at bounding box center [441, 204] width 383 height 7
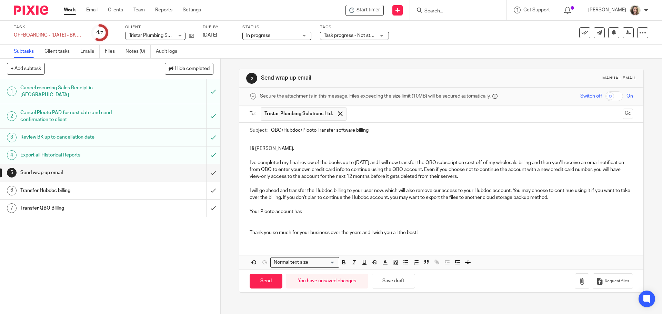
click at [323, 214] on p "Your Plooto account has" at bounding box center [441, 211] width 383 height 7
click at [623, 112] on button "Cc" at bounding box center [628, 114] width 10 height 10
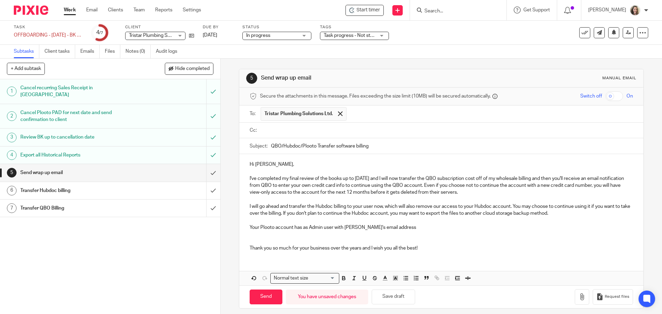
click at [285, 128] on input "text" at bounding box center [447, 131] width 368 height 8
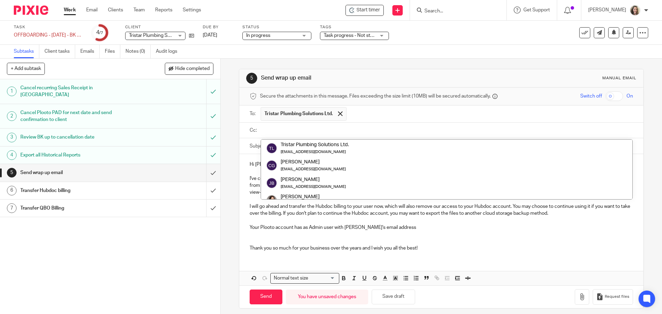
paste input "mailto:admin@brownseyelectric.ca"
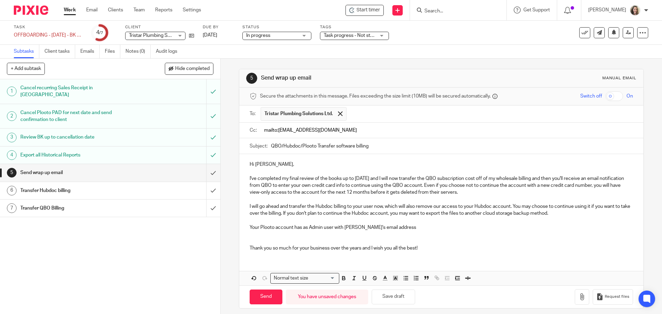
click at [277, 130] on input "mailto:admin@brownseyelectric.ca" at bounding box center [447, 131] width 368 height 8
type input "admin@brownseyelectric.ca"
click at [277, 165] on p "Hi Colin," at bounding box center [441, 165] width 383 height 7
click at [271, 145] on input "QBO/Hubdoc/Plooto Transfer software billing" at bounding box center [452, 148] width 362 height 16
click at [292, 165] on p "Hi Colin," at bounding box center [441, 165] width 383 height 7
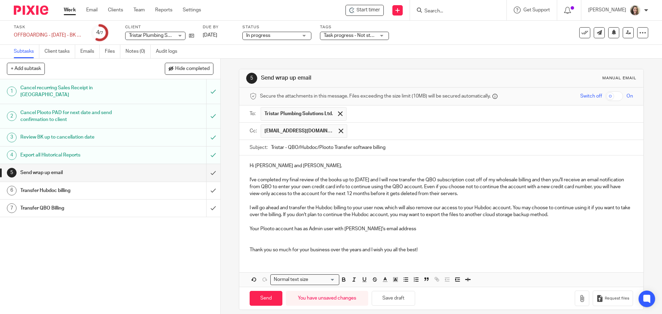
click at [439, 180] on p "I've completed my final review of the books up to July 31 2025 and I will now t…" at bounding box center [441, 187] width 383 height 21
click at [571, 179] on p "I've completed my final review of the books up to July 31 2025 and I will now t…" at bounding box center [441, 187] width 383 height 21
click at [321, 187] on p "I've completed my final review of the books up to July 31 2025 and I will now t…" at bounding box center [441, 187] width 383 height 21
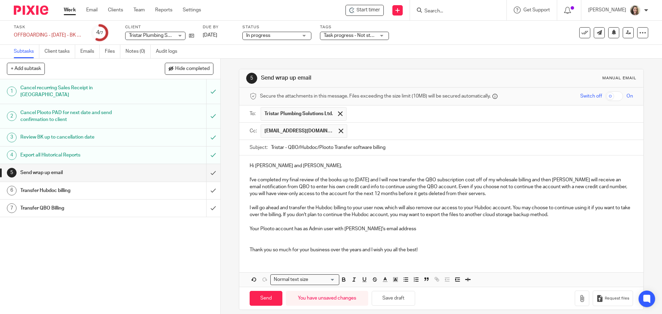
click at [481, 196] on p "I've completed my final review of the books up to July 31 2025 and I will now t…" at bounding box center [441, 187] width 383 height 21
click at [490, 196] on p "I've completed my final review of the books up to July 31 2025 and I will now t…" at bounding box center [441, 187] width 383 height 21
click at [382, 180] on p "I've completed my final review of the books up to July 31 2025 and I will now t…" at bounding box center [441, 187] width 383 height 21
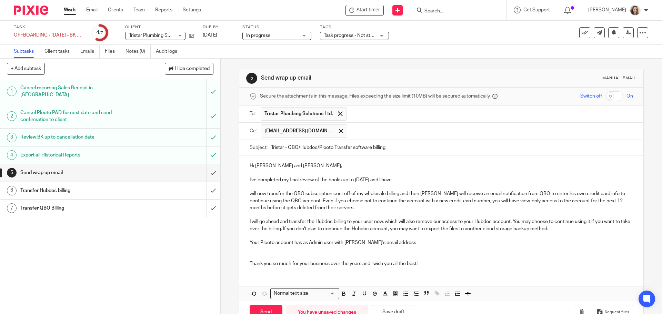
click at [433, 180] on p "I've completed my final review of the books up to July 31 2025 and I have" at bounding box center [441, 180] width 383 height 7
click at [349, 207] on p "I will now transfer the QBO subscription cost off of my wholesale billing and t…" at bounding box center [441, 200] width 383 height 21
drag, startPoint x: 594, startPoint y: 194, endPoint x: 532, endPoint y: 195, distance: 62.1
click at [532, 195] on p "I will now transfer the QBO subscription cost off of my wholesale billing and t…" at bounding box center [441, 200] width 383 height 21
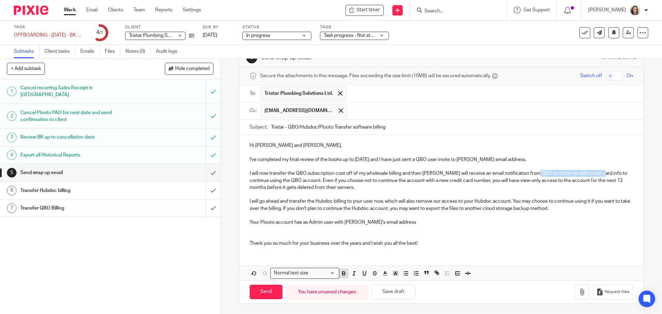
click at [343, 275] on icon "button" at bounding box center [344, 273] width 6 height 6
click at [269, 181] on p "I will now transfer the QBO subscription cost off of my wholesale billing and t…" at bounding box center [441, 180] width 383 height 21
click at [328, 201] on p "I will go ahead and transfer the Hubdoc billing to your user now, which will al…" at bounding box center [441, 205] width 383 height 14
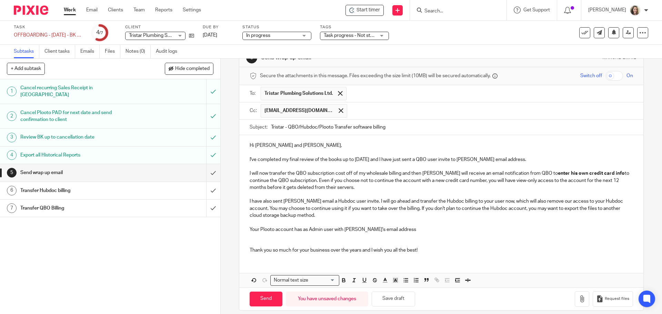
click at [467, 201] on p "I have also sent Tracy's email a Hubdoc user invite. I will go ahead and transf…" at bounding box center [441, 208] width 383 height 21
click at [551, 201] on p "I have also sent Tracy's email a Hubdoc user invite. I will go ahead and transf…" at bounding box center [441, 208] width 383 height 21
drag, startPoint x: 531, startPoint y: 201, endPoint x: 605, endPoint y: 203, distance: 74.2
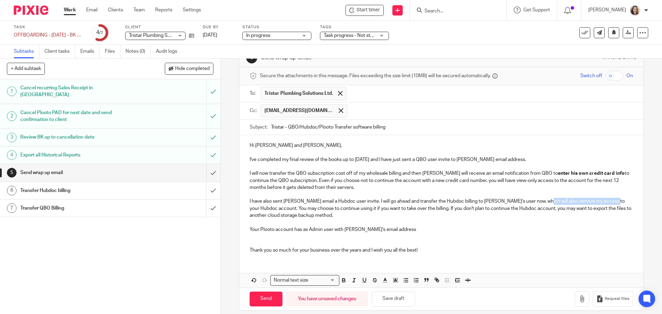
click at [605, 203] on p "I have also sent Tracy's email a Hubdoc user invite. I will go ahead and transf…" at bounding box center [441, 208] width 383 height 21
click at [436, 212] on p "I have also sent Tracy's email a Hubdoc user invite. I will go ahead and transf…" at bounding box center [441, 208] width 383 height 21
drag, startPoint x: 397, startPoint y: 201, endPoint x: 455, endPoint y: 202, distance: 58.0
click at [456, 202] on p "I have also sent Tracy's email a Hubdoc user invite. I will go ahead and transf…" at bounding box center [441, 208] width 383 height 21
click at [394, 228] on p "Your Plooto account has as Admin user with Julie's email address" at bounding box center [441, 229] width 383 height 7
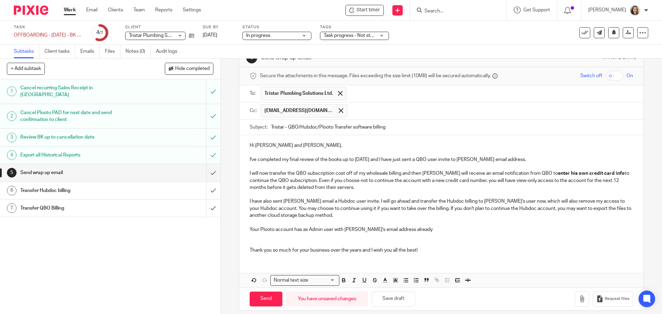
drag, startPoint x: 355, startPoint y: 202, endPoint x: 356, endPoint y: 209, distance: 7.3
click at [355, 202] on p "I have also sent Tracy's email a Hubdoc user invite. I will go ahead and transf…" at bounding box center [441, 208] width 383 height 21
click at [414, 232] on p "Your Plooto account has as Admin user with Julie's email address already" at bounding box center [441, 229] width 383 height 7
click at [300, 230] on p "Your Plooto account has as Admin user with Julie's email address already" at bounding box center [441, 229] width 383 height 7
click at [561, 231] on p "Your Plooto account had as Admin user with Julie's email address already, so to…" at bounding box center [441, 229] width 383 height 7
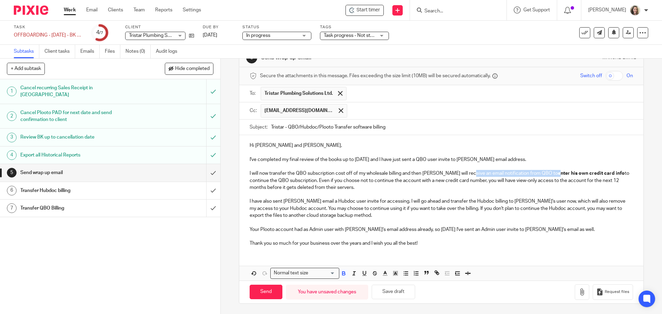
drag, startPoint x: 465, startPoint y: 175, endPoint x: 533, endPoint y: 177, distance: 68.0
click at [533, 177] on p "I will now transfer the QBO subscription cost off of my wholesale billing and t…" at bounding box center [441, 180] width 383 height 21
click at [343, 274] on icon "button" at bounding box center [344, 275] width 3 height 2
drag, startPoint x: 428, startPoint y: 202, endPoint x: 527, endPoint y: 204, distance: 98.7
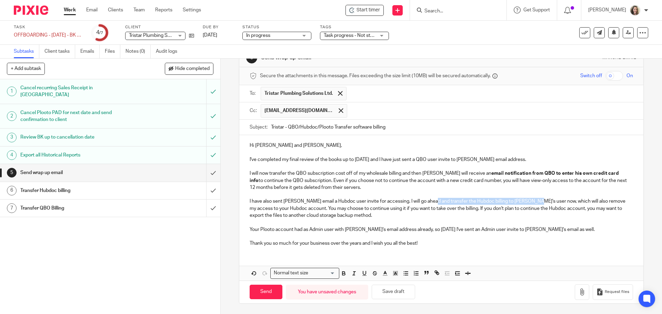
click at [527, 204] on p "I have also sent Tracy's email a Hubdoc user invite for accessing. I will go ah…" at bounding box center [441, 208] width 383 height 21
click at [344, 273] on icon "button" at bounding box center [344, 273] width 6 height 6
click at [560, 230] on p "Your Plooto account had as Admin user with Julie's email address already, so to…" at bounding box center [441, 229] width 383 height 7
click at [386, 203] on p "I have also sent Tracy's email a Hubdoc user invite for accessing. I will go ah…" at bounding box center [441, 208] width 383 height 21
click at [305, 230] on p "Your Plooto account had as Admin user with Julie's email address already, so to…" at bounding box center [441, 229] width 383 height 7
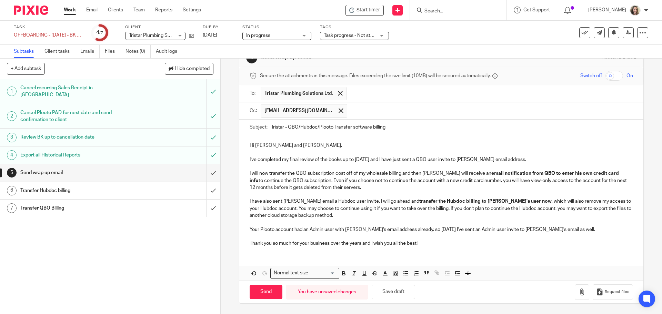
click at [332, 128] on input "Tristar - QBO/Hubdoc/Plooto Transfer software billing" at bounding box center [452, 128] width 362 height 16
type input "Tristar - QBO/Hubdoc/Plooto - Transfer software billing"
click at [269, 293] on input "Send" at bounding box center [266, 292] width 33 height 15
type input "Sent"
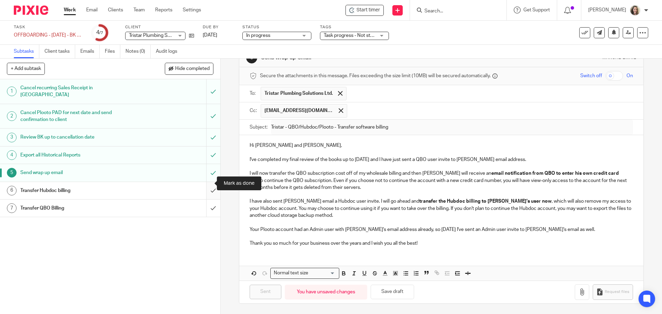
click at [206, 186] on input "submit" at bounding box center [110, 190] width 220 height 17
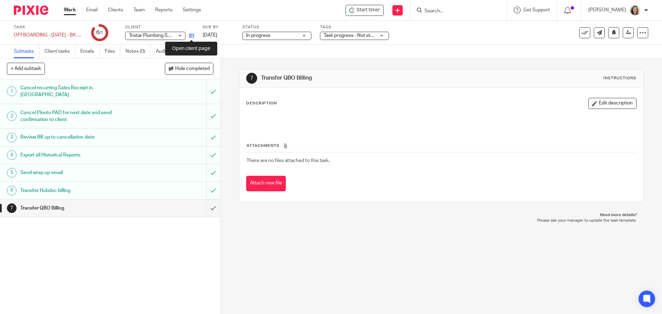
click at [191, 36] on icon at bounding box center [191, 35] width 5 height 5
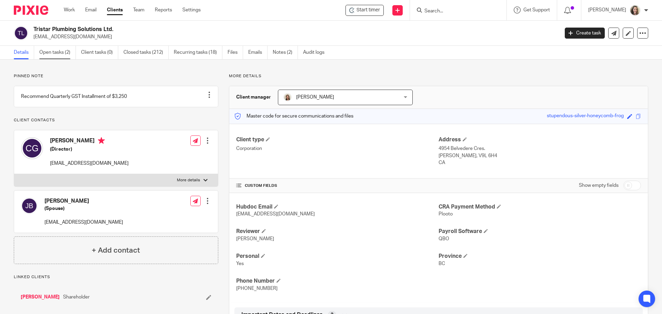
click at [48, 55] on link "Open tasks (2)" at bounding box center [57, 52] width 37 height 13
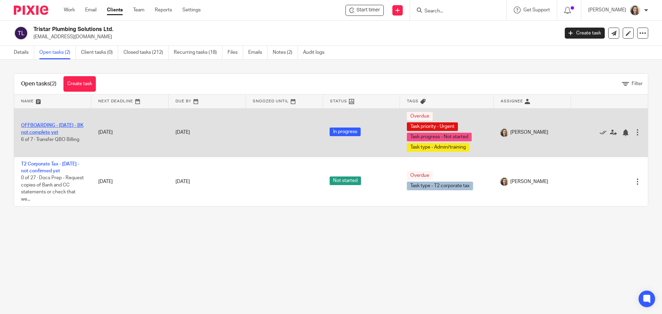
click at [46, 125] on link "OFFBOARDING - [DATE] - BK not complete yet" at bounding box center [52, 129] width 62 height 12
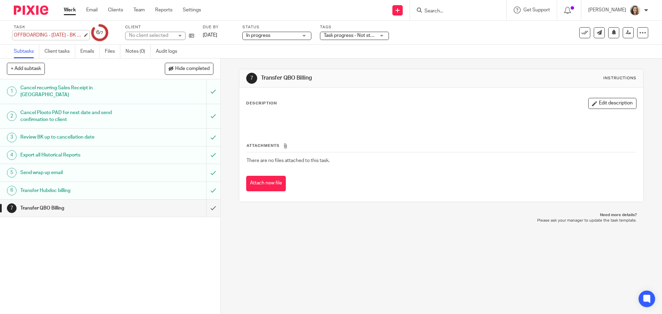
click at [61, 36] on div "OFFBOARDING - [DATE] - BK not complete yet Save OFFBOARDING - [DATE] - BK not c…" at bounding box center [48, 35] width 69 height 7
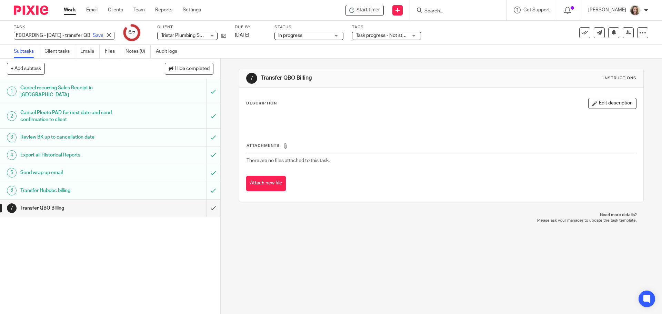
scroll to position [0, 26]
type input "OFFBOARDING - [DATE] - transfer QBO"
click at [93, 36] on link "Save" at bounding box center [98, 35] width 11 height 7
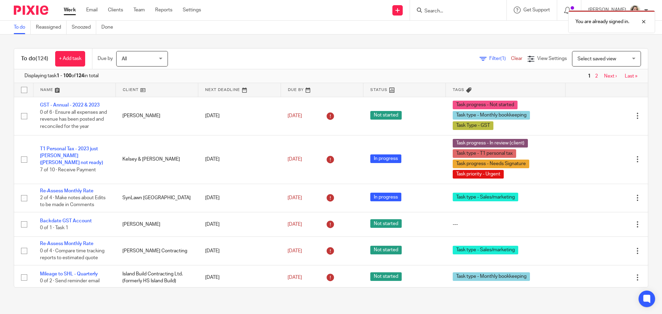
click at [464, 11] on div "You are already signed in." at bounding box center [493, 20] width 324 height 26
drag, startPoint x: 460, startPoint y: 12, endPoint x: 453, endPoint y: 14, distance: 7.4
click at [455, 13] on div "You are already signed in." at bounding box center [493, 20] width 324 height 26
drag, startPoint x: 446, startPoint y: 11, endPoint x: 443, endPoint y: 10, distance: 4.0
click at [446, 11] on div "You are already signed in." at bounding box center [493, 20] width 324 height 26
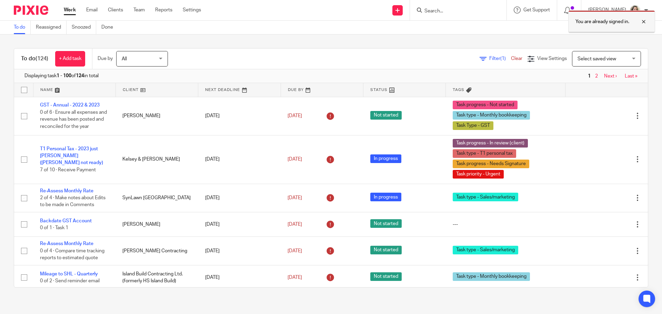
click at [643, 23] on div at bounding box center [639, 22] width 19 height 8
click at [438, 11] on input "Search" at bounding box center [455, 11] width 62 height 6
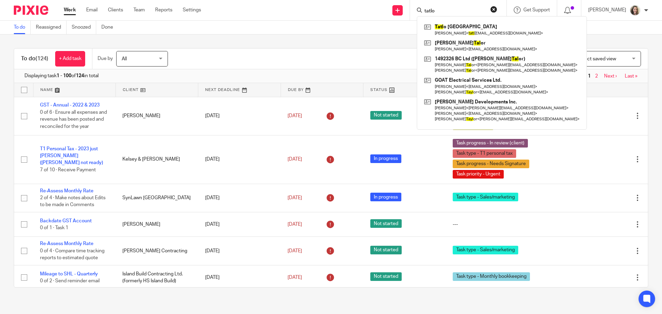
type input "tatlo"
click button "submit" at bounding box center [0, 0] width 0 height 0
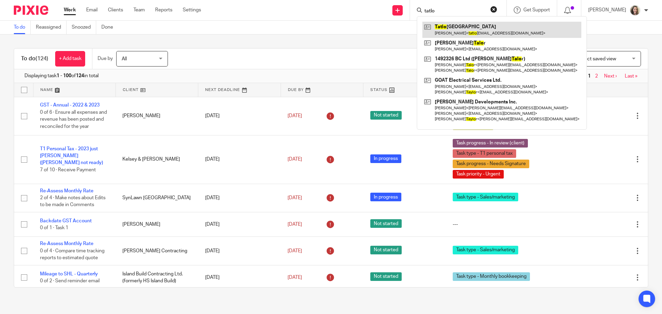
click at [464, 26] on link at bounding box center [502, 30] width 159 height 16
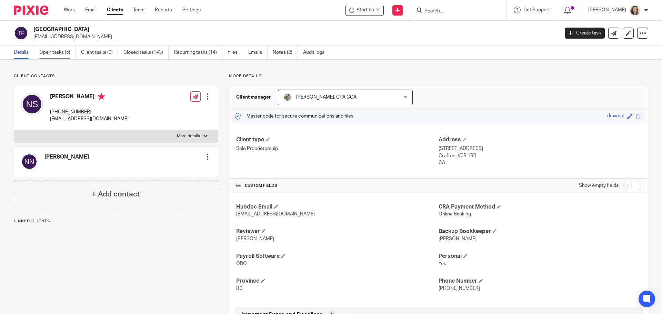
click at [60, 52] on link "Open tasks (5)" at bounding box center [57, 52] width 37 height 13
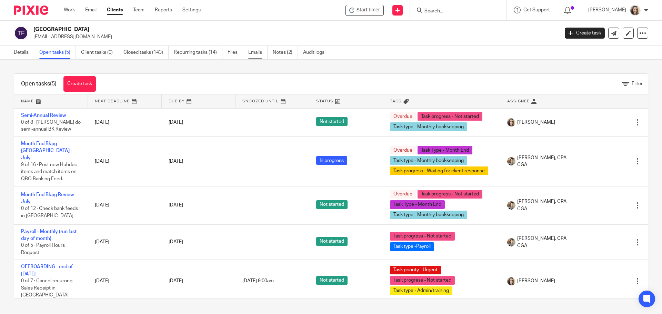
click at [254, 52] on link "Emails" at bounding box center [257, 52] width 19 height 13
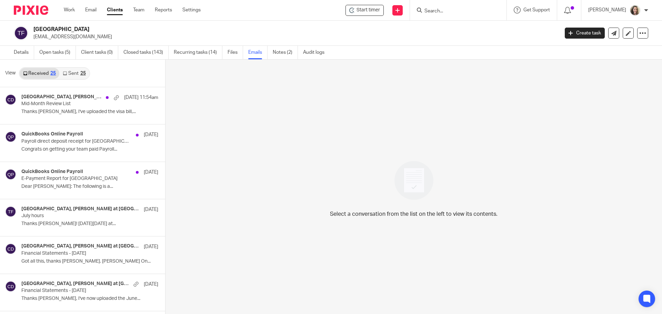
click at [73, 72] on link "Sent 25" at bounding box center [74, 73] width 30 height 11
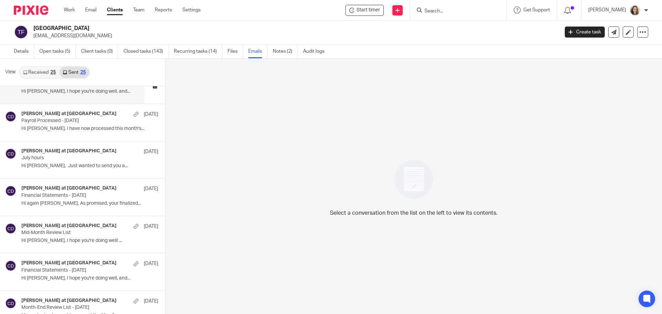
scroll to position [69, 0]
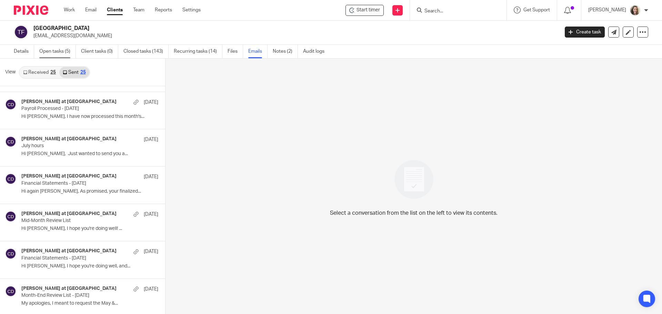
click at [48, 52] on link "Open tasks (5)" at bounding box center [57, 51] width 37 height 13
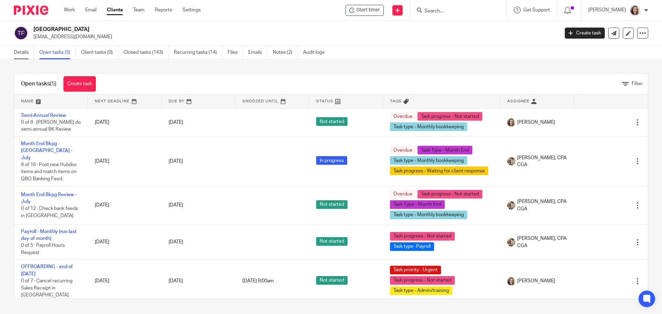
click at [16, 52] on link "Details" at bounding box center [24, 52] width 20 height 13
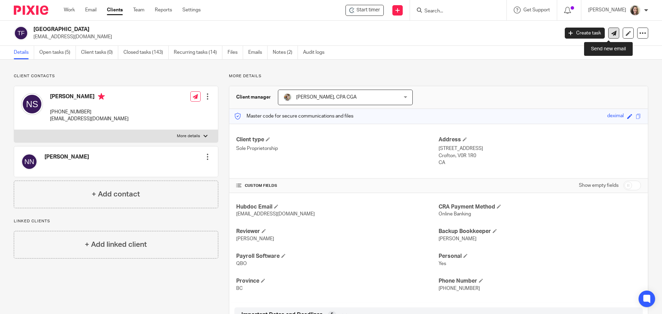
click at [609, 36] on link at bounding box center [614, 33] width 11 height 11
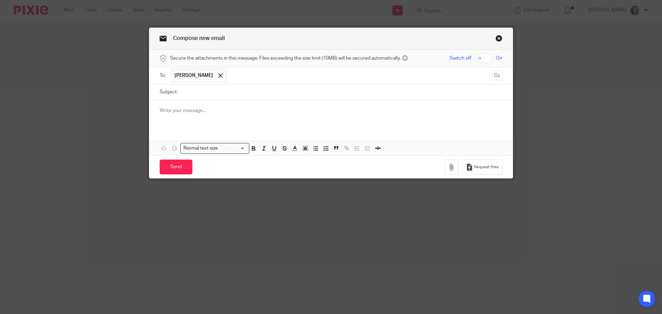
click at [226, 95] on input "Subject:" at bounding box center [342, 93] width 322 height 16
type input "Continue at current rate?"
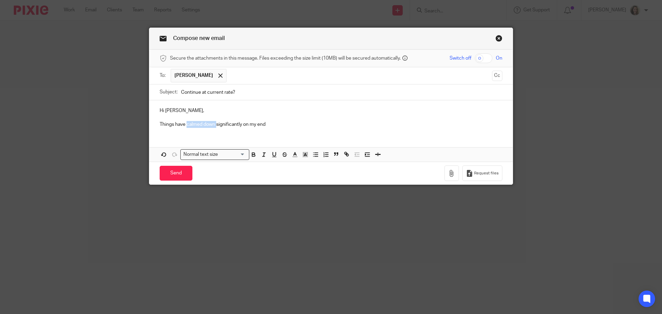
drag, startPoint x: 214, startPoint y: 126, endPoint x: 184, endPoint y: 125, distance: 30.0
click at [184, 125] on p "Things have calmed down significantly on my end" at bounding box center [331, 124] width 343 height 7
click at [281, 131] on div "Hi Niki, Things have calmed down significantly on my end" at bounding box center [331, 116] width 364 height 33
drag, startPoint x: 213, startPoint y: 125, endPoint x: 185, endPoint y: 122, distance: 27.7
click at [185, 122] on p "Things have calmed down significantly on my end" at bounding box center [331, 124] width 343 height 7
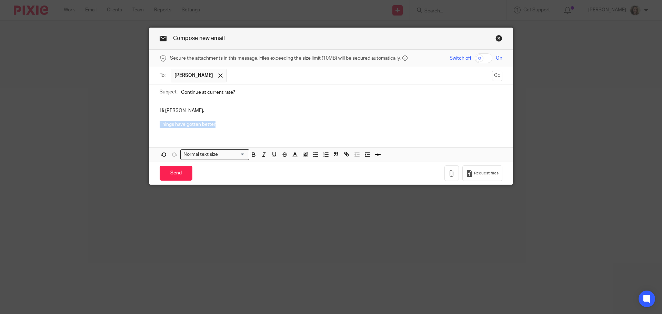
drag, startPoint x: 221, startPoint y: 124, endPoint x: 154, endPoint y: 123, distance: 66.9
click at [154, 123] on div "Hi Niki, Things have gotten better" at bounding box center [331, 116] width 364 height 33
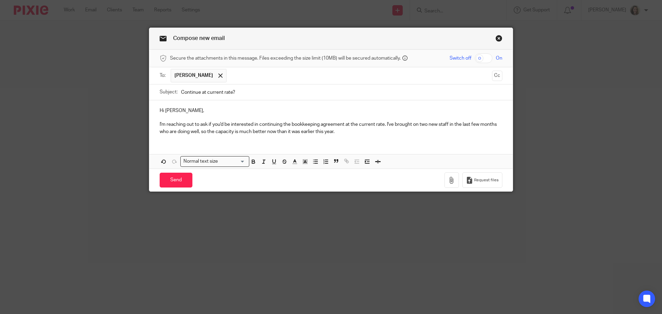
click at [197, 91] on input "Continue at current rate?" at bounding box center [342, 93] width 322 height 16
type input "Continue BK at current rate?"
click at [384, 122] on p "I'm reaching out to ask if you'd be interested in continuing the bookkeeping ag…" at bounding box center [331, 128] width 343 height 14
click at [427, 131] on p "I'm reaching out to ask if you'd be interested in continuing the bookkeeping ag…" at bounding box center [331, 128] width 343 height 14
click at [344, 124] on p "I'm reaching out to ask if you'd be interested in continuing the bookkeeping ag…" at bounding box center [331, 128] width 343 height 14
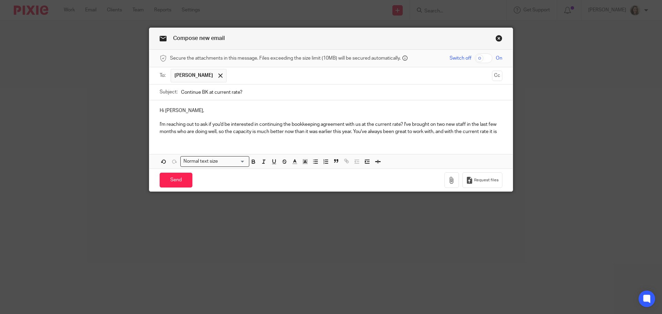
click at [403, 122] on p "I'm reaching out to ask if you'd be interested in continuing the bookkeeping ag…" at bounding box center [331, 128] width 343 height 14
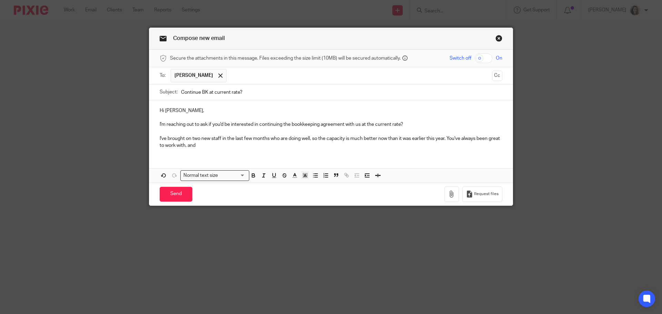
click at [428, 124] on p "I'm reaching out to ask if you'd be interested in continuing the bookkeeping ag…" at bounding box center [331, 124] width 343 height 7
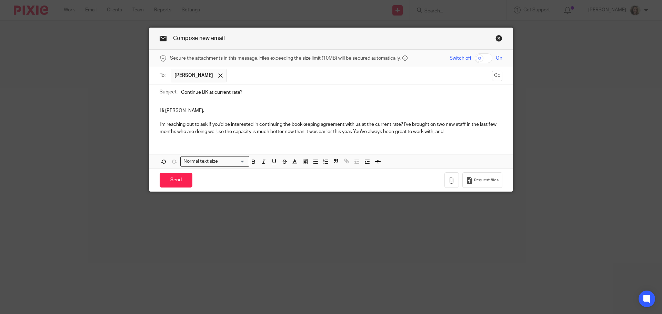
click at [456, 132] on p "I'm reaching out to ask if you'd be interested in continuing the bookkeeping ag…" at bounding box center [331, 128] width 343 height 14
click at [353, 131] on p "I'm reaching out to ask if you'd be interested in continuing the bookkeeping ag…" at bounding box center [331, 128] width 343 height 14
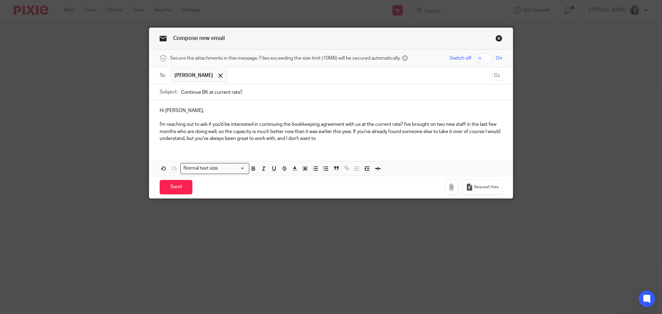
click at [186, 132] on p "I'm reaching out to ask if you'd be interested in continuing the bookkeeping ag…" at bounding box center [331, 131] width 343 height 21
click at [369, 136] on p "I'm reaching out to ask if you'd be interested in continuing the bookkeeping ag…" at bounding box center [331, 131] width 343 height 21
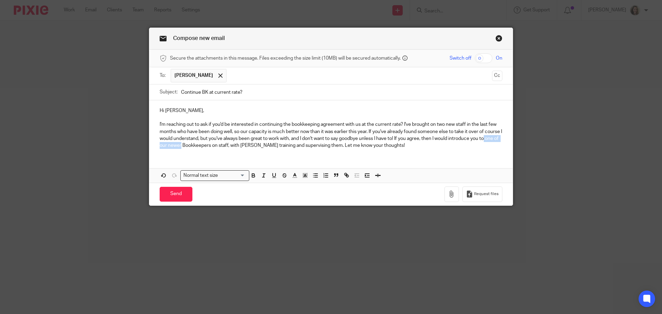
drag, startPoint x: 162, startPoint y: 145, endPoint x: 199, endPoint y: 147, distance: 37.7
click at [199, 147] on p "I'm reaching out to ask if you'd be interested in continuing the bookkeeping ag…" at bounding box center [331, 135] width 343 height 28
click at [426, 146] on p "I'm reaching out to ask if you'd be interested in continuing the bookkeeping ag…" at bounding box center [331, 135] width 343 height 28
click at [171, 195] on input "Send" at bounding box center [176, 194] width 33 height 15
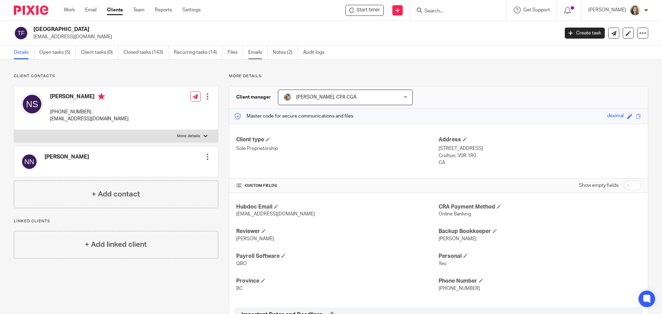
click at [256, 52] on link "Emails" at bounding box center [257, 52] width 19 height 13
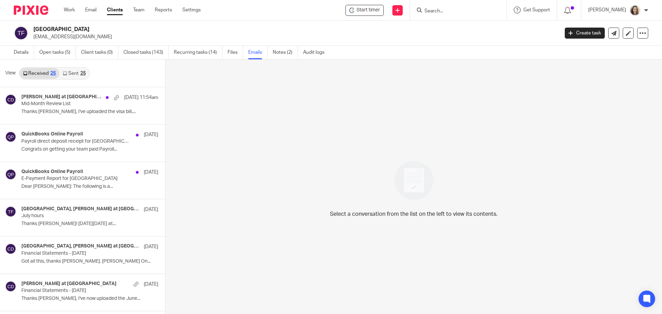
click at [82, 73] on div "25" at bounding box center [83, 73] width 6 height 5
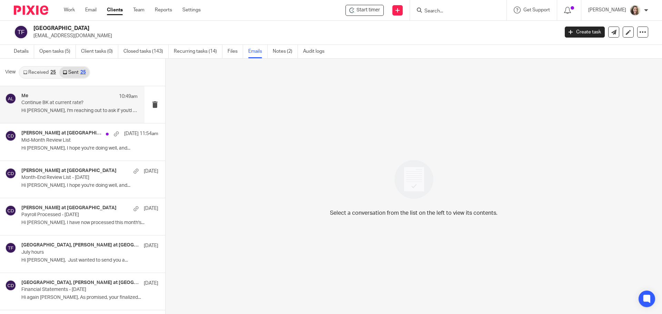
click at [82, 97] on div "Me 10:49am" at bounding box center [79, 96] width 116 height 7
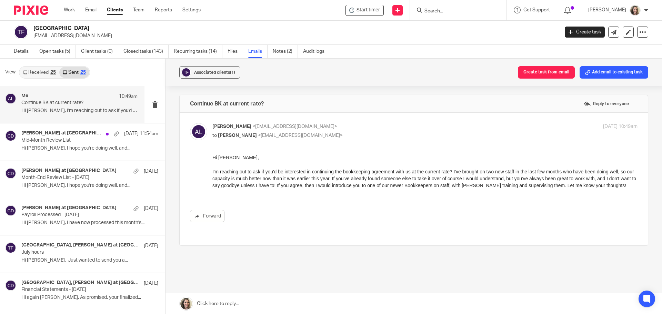
scroll to position [0, 0]
